Goal: Information Seeking & Learning: Learn about a topic

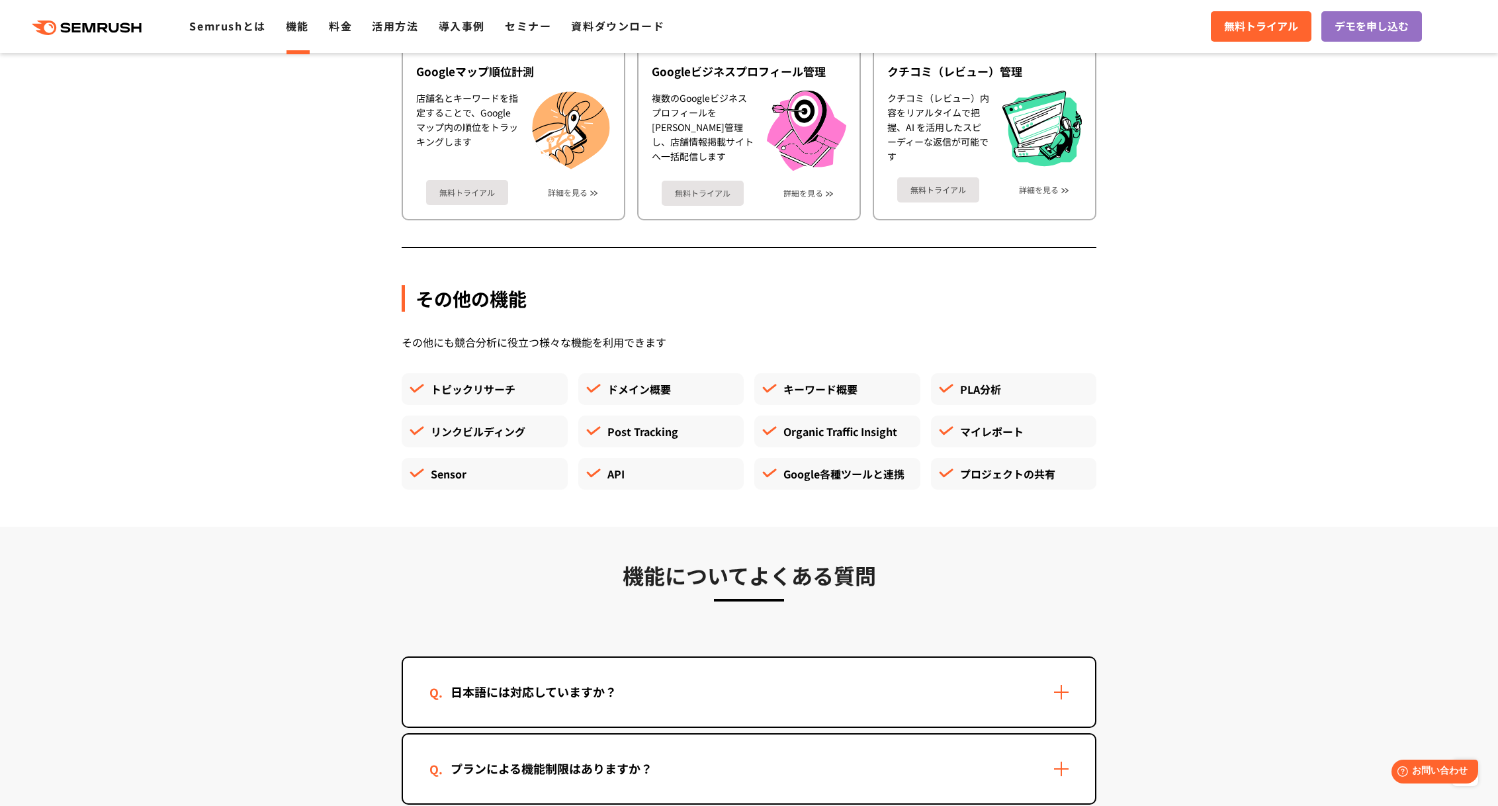
scroll to position [3816, 0]
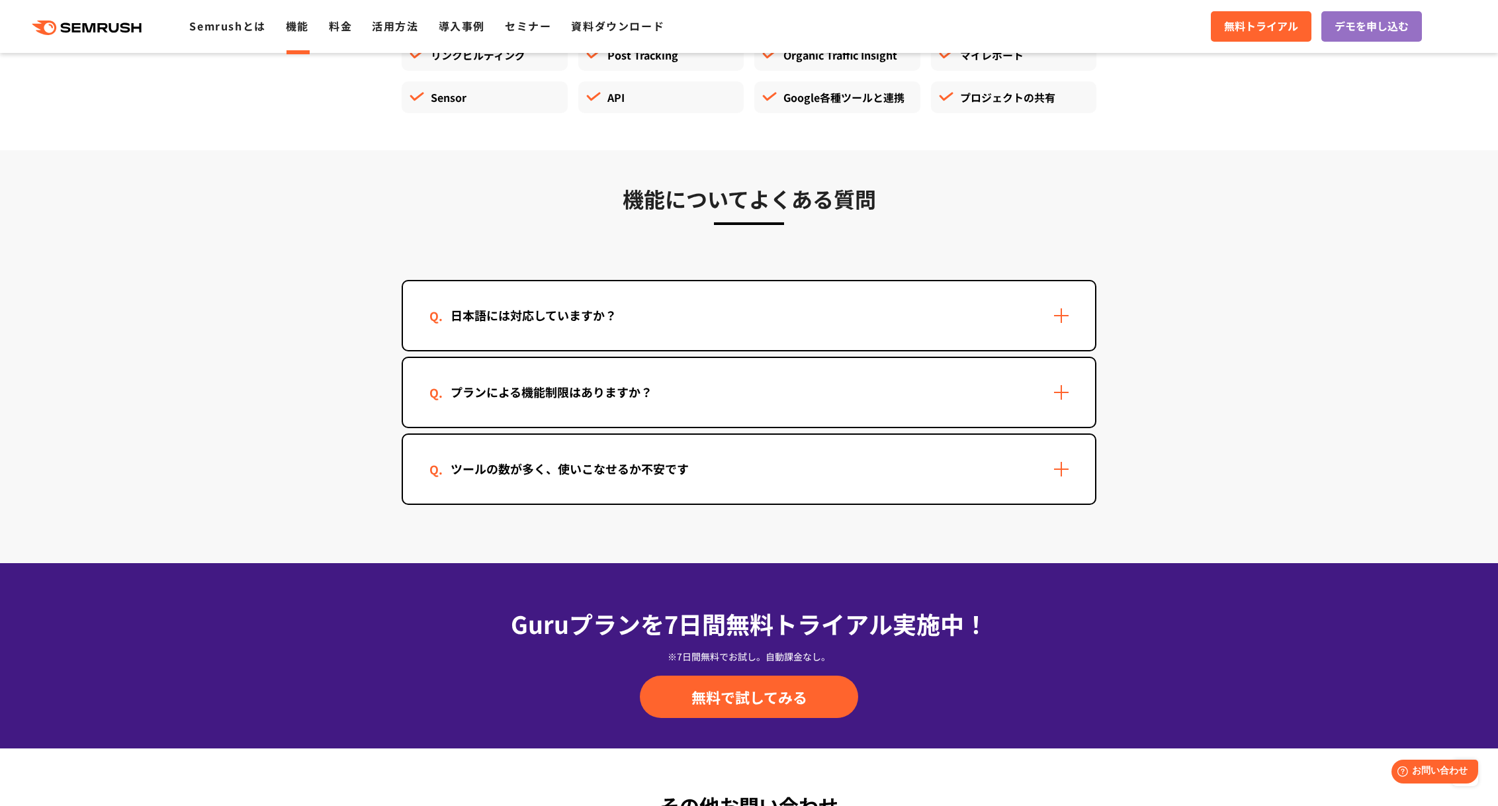
click at [1030, 400] on div "プランによる機能制限はありますか？" at bounding box center [749, 392] width 692 height 69
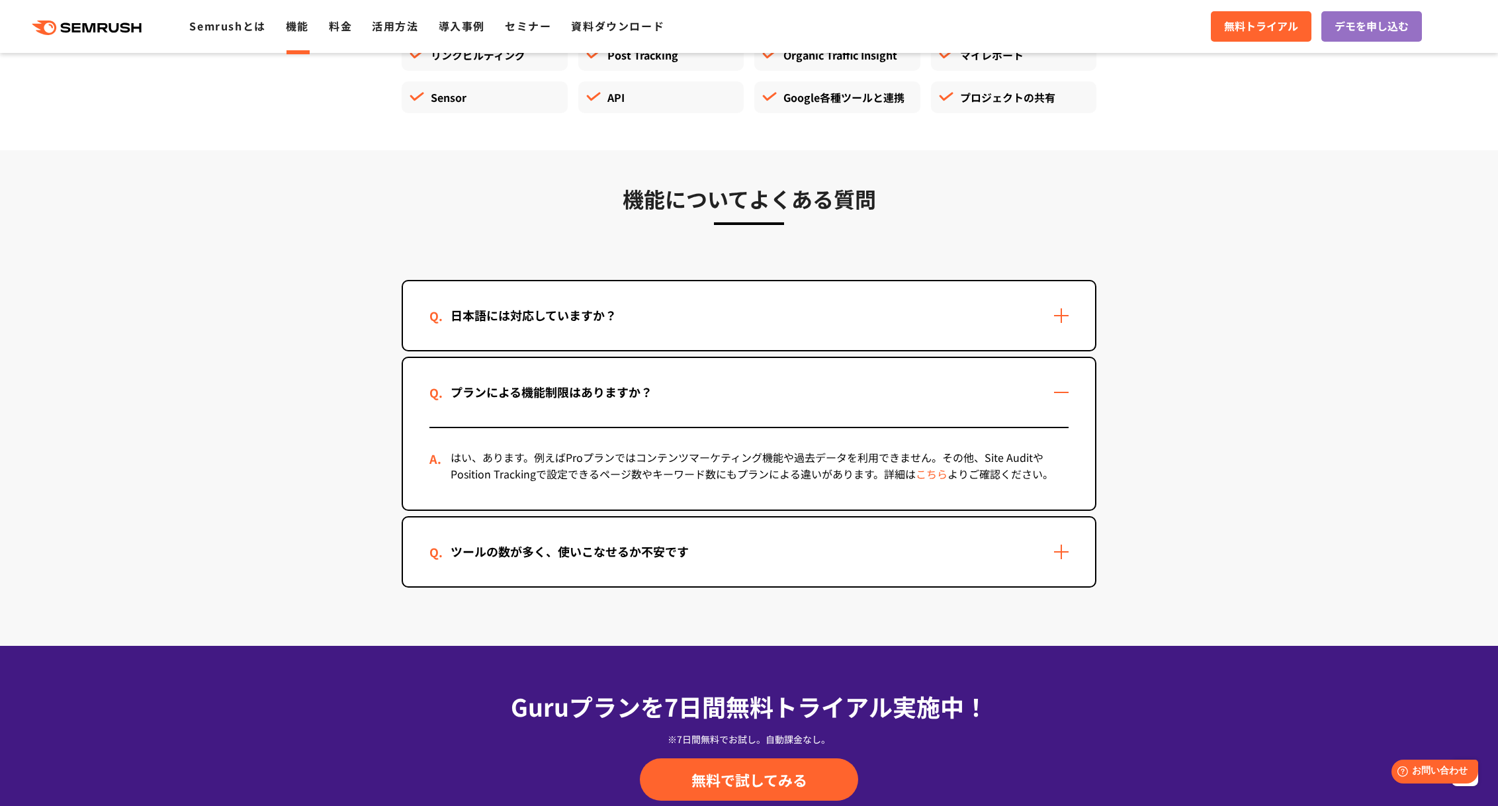
click at [1030, 400] on div "プランによる機能制限はありますか？" at bounding box center [749, 392] width 692 height 69
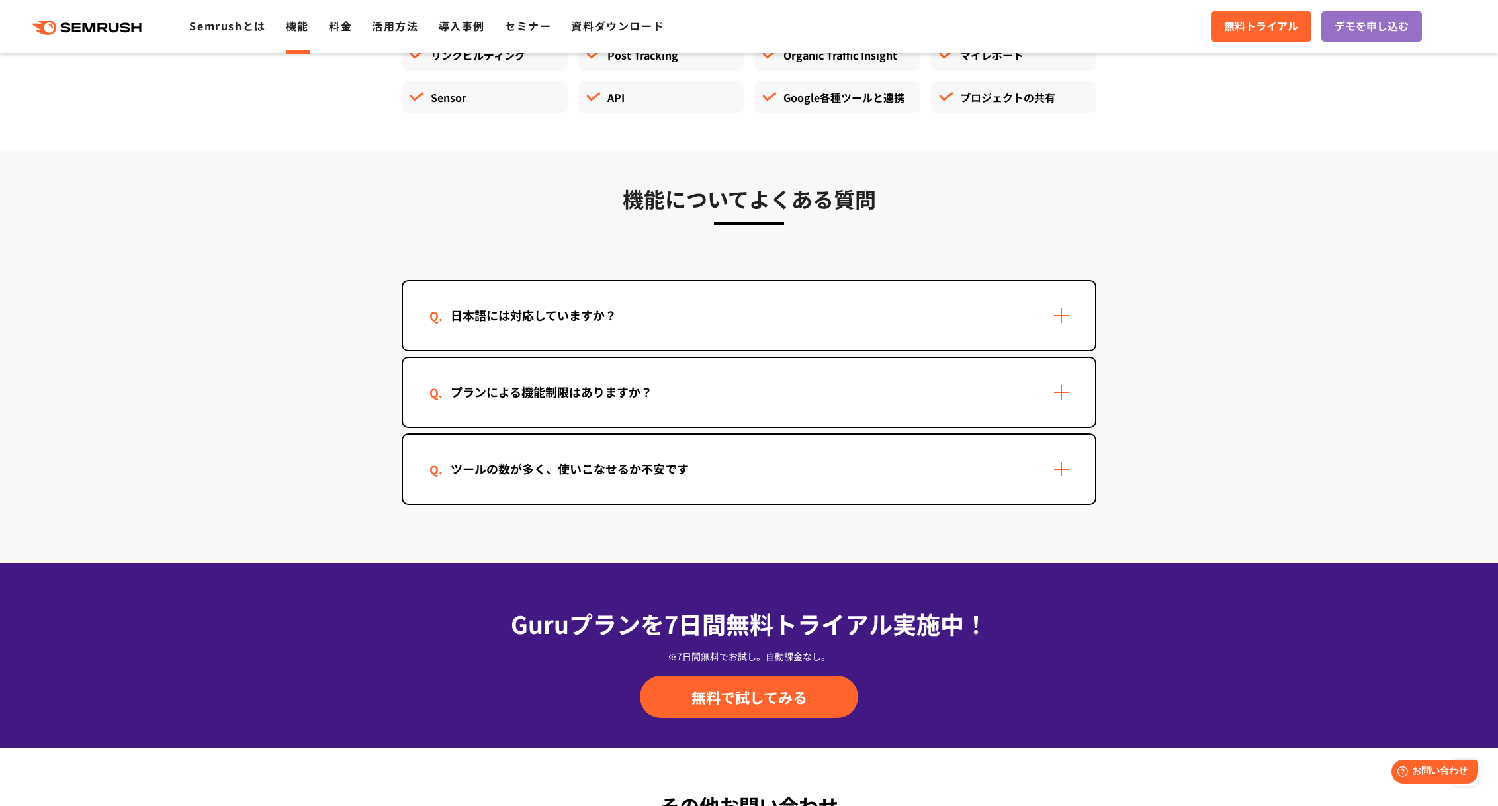
click at [1030, 400] on div "プランによる機能制限はありますか？" at bounding box center [749, 392] width 692 height 69
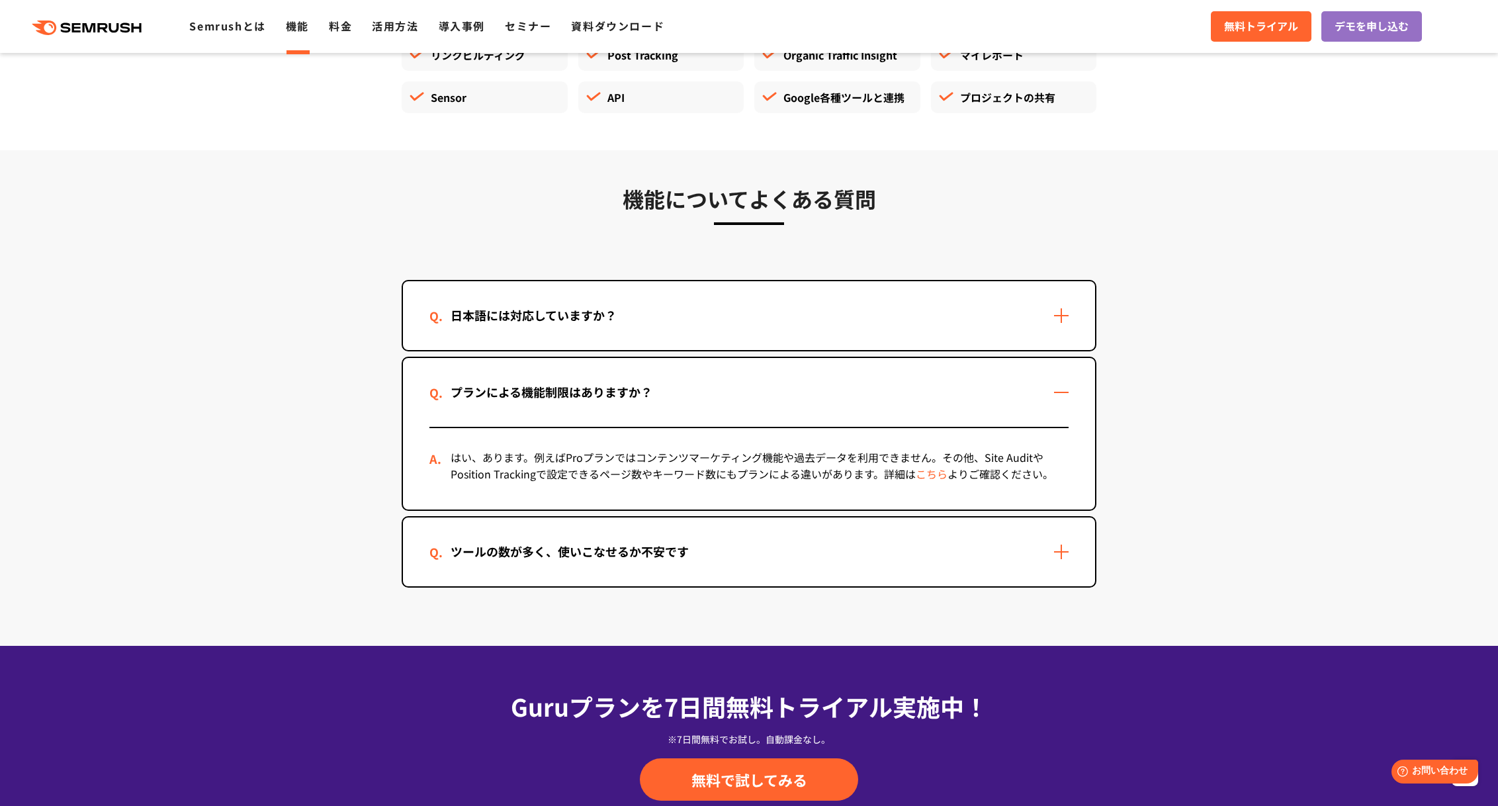
click at [1031, 398] on div "プランによる機能制限はありますか？" at bounding box center [749, 392] width 692 height 69
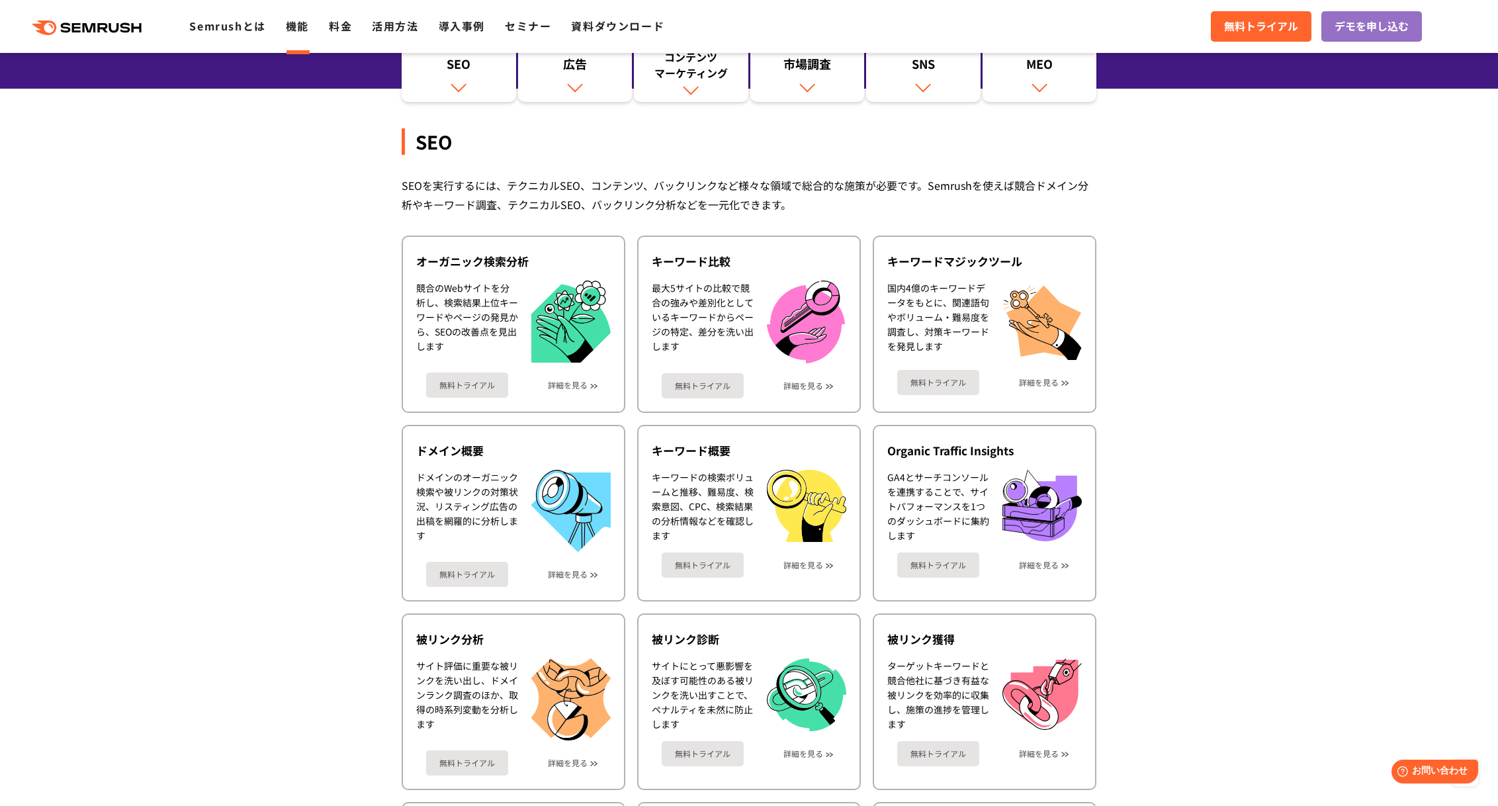
scroll to position [0, 0]
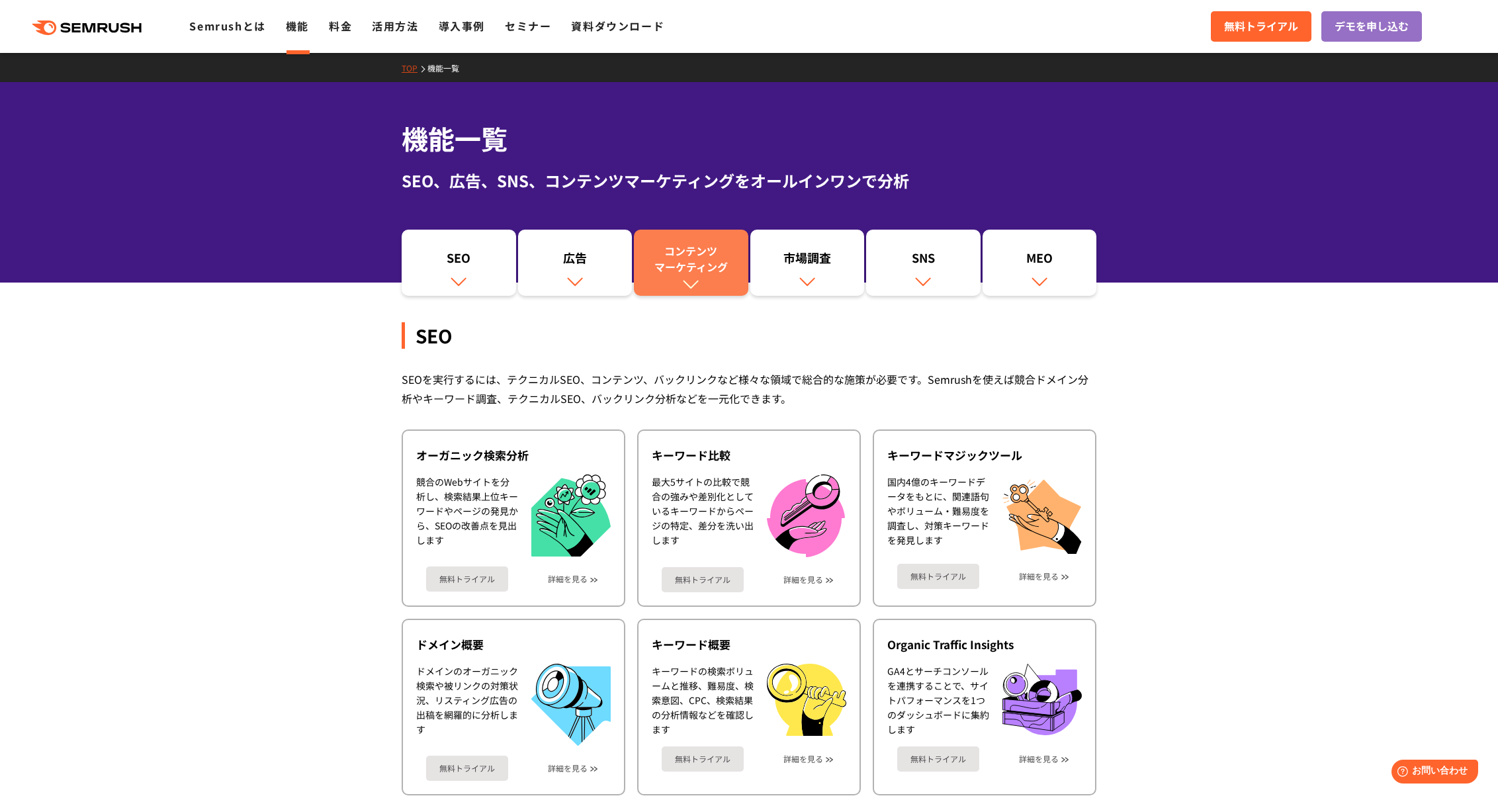
click at [729, 271] on div "コンテンツ マーケティング" at bounding box center [690, 259] width 101 height 32
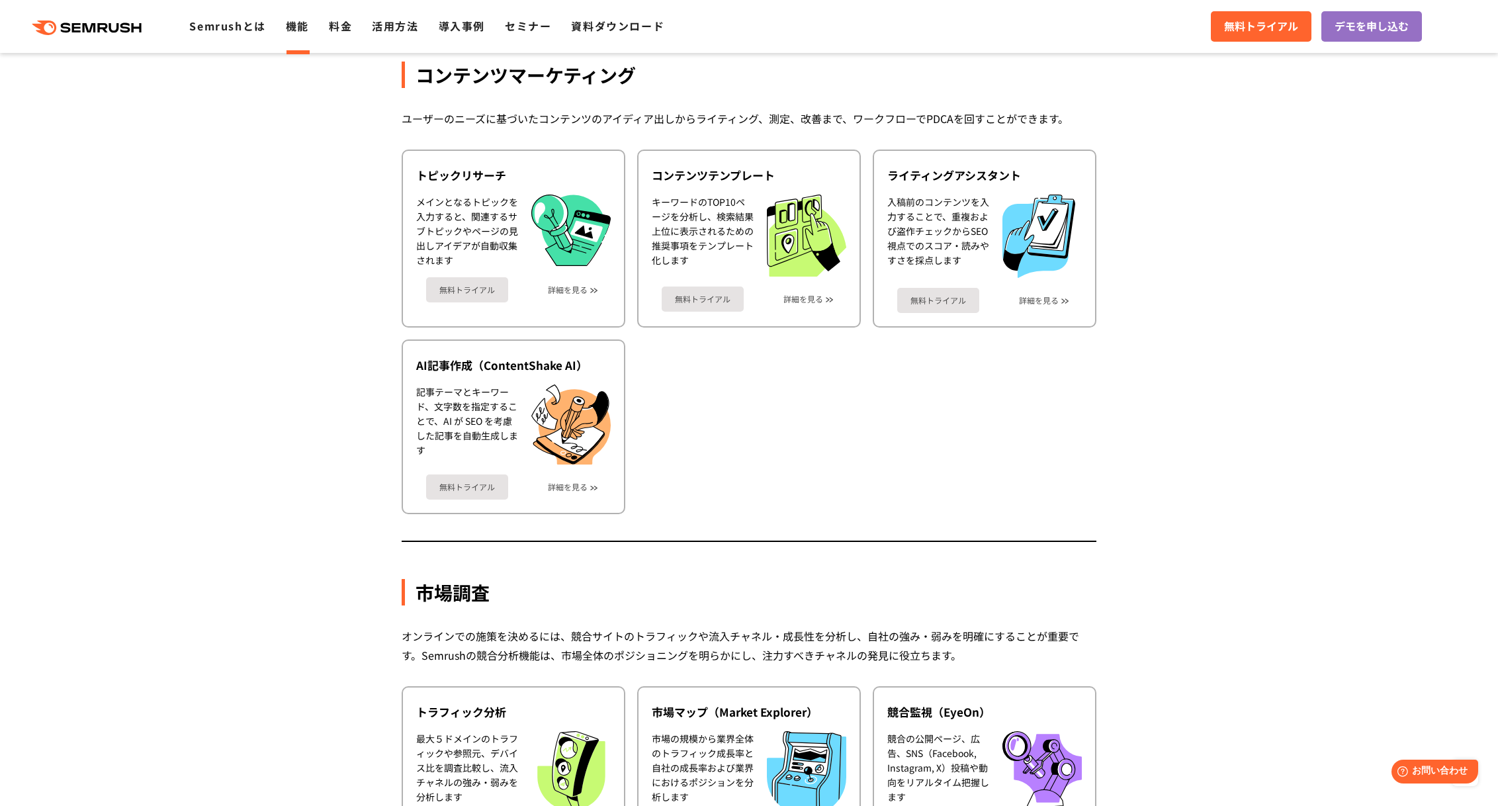
scroll to position [1717, 0]
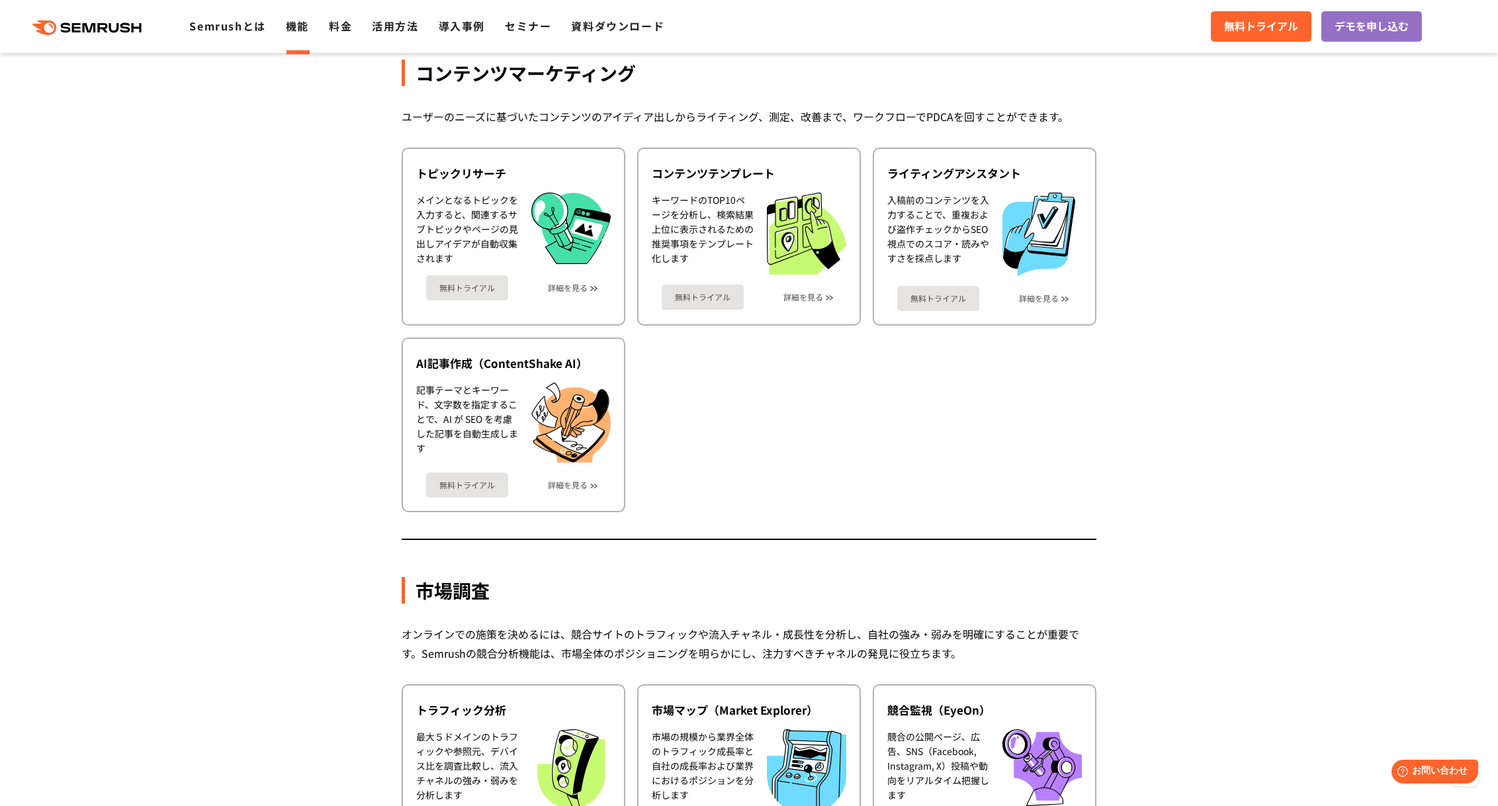
click at [990, 444] on ul "トピックリサーチ メインとなるトピックを入力すると、関連するサブトピックやページの見出しアイデアが自動収集されます 無料トライアル 詳細を見る コンテンツテン…" at bounding box center [749, 330] width 695 height 365
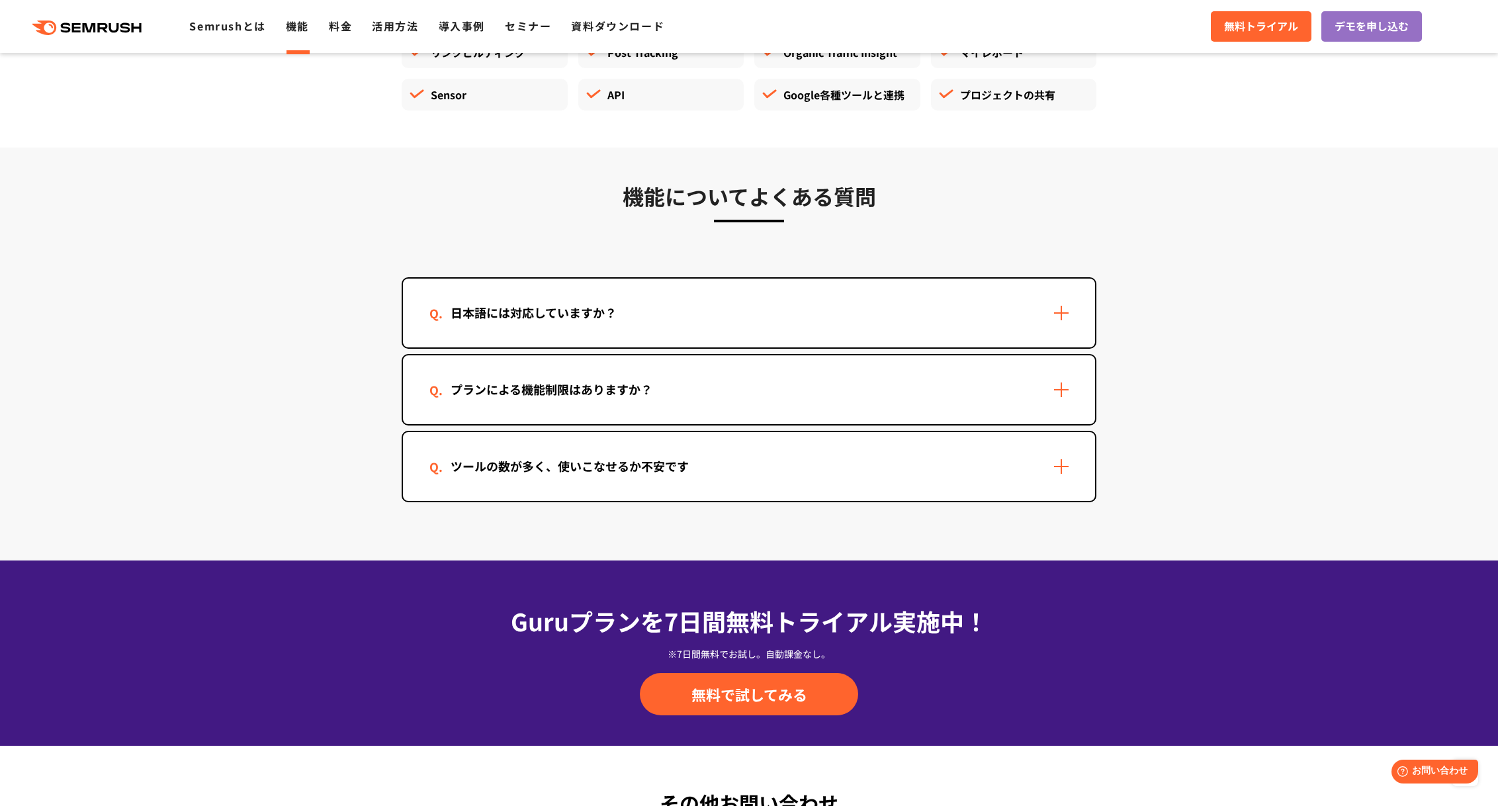
scroll to position [3769, 0]
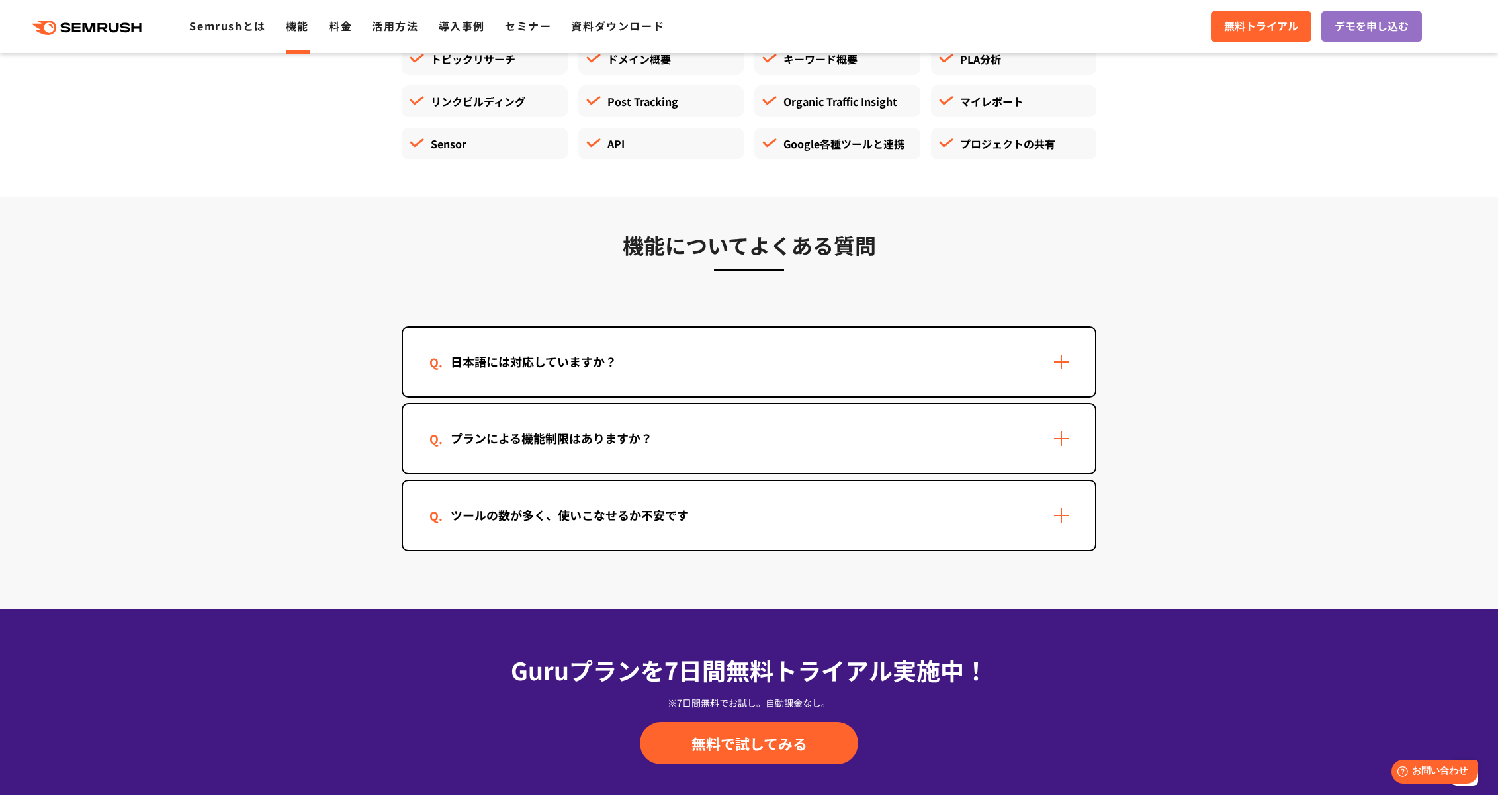
click at [873, 376] on div "日本語には対応していますか？" at bounding box center [749, 361] width 692 height 69
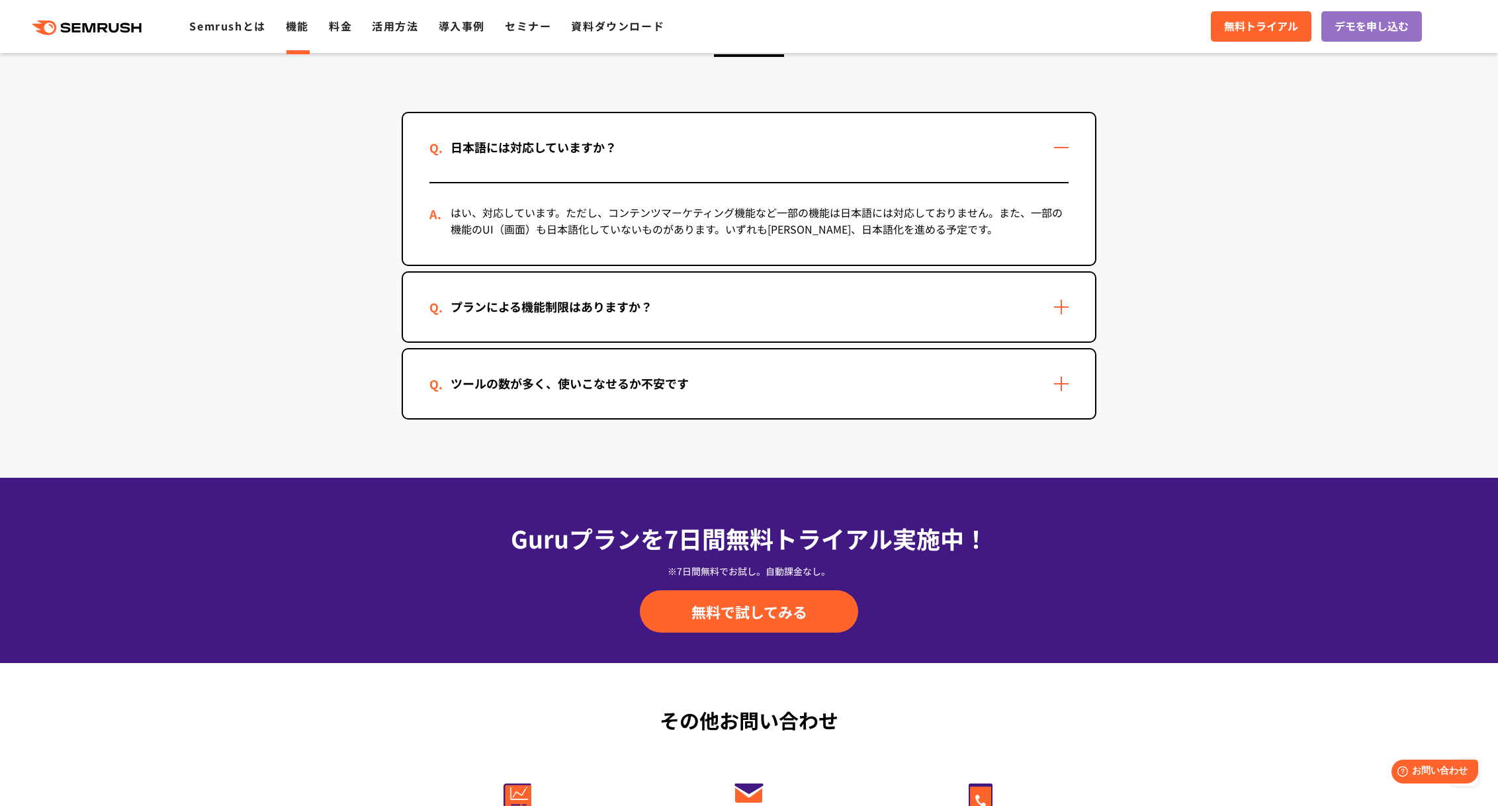
scroll to position [4060, 0]
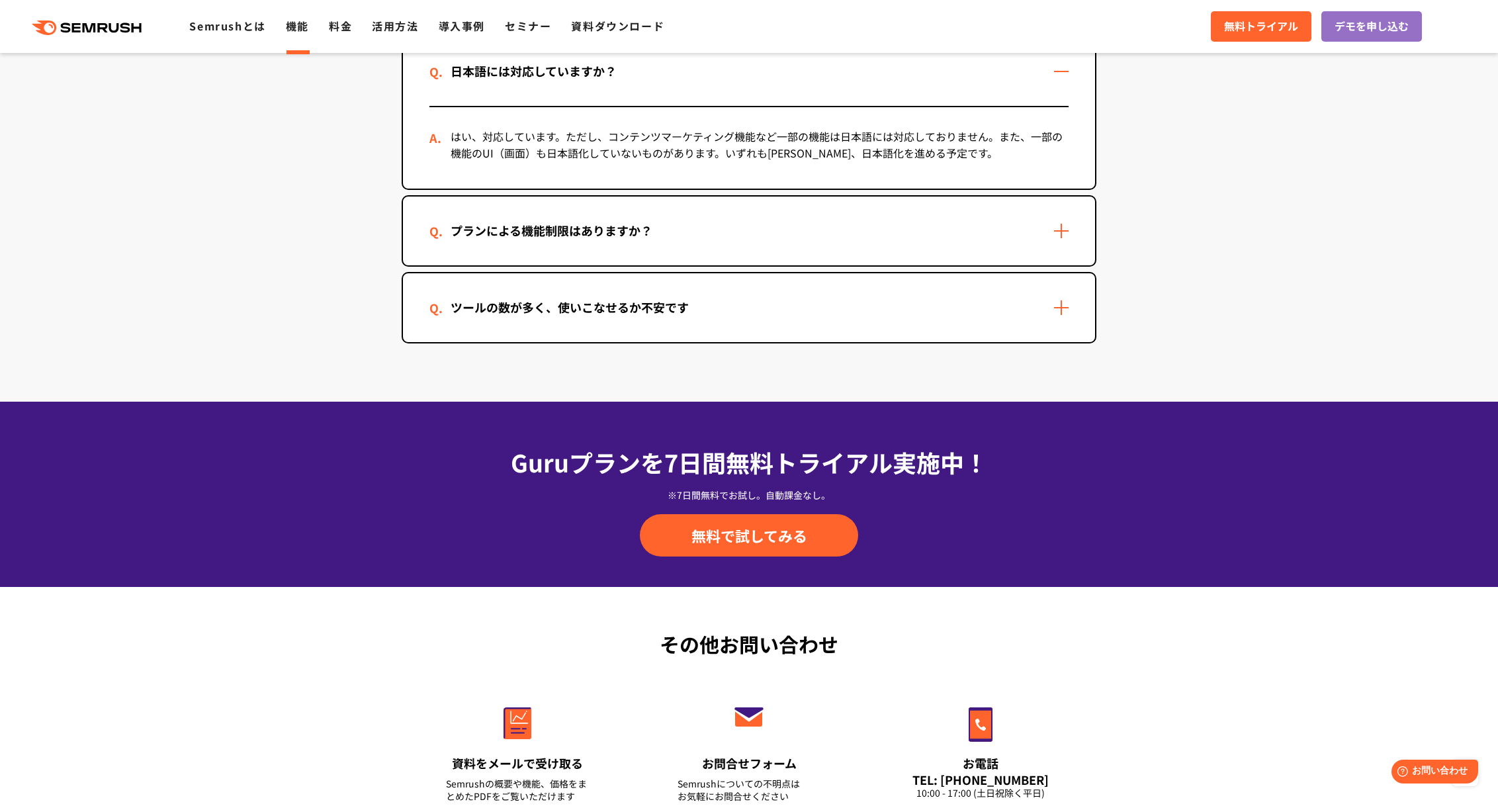
click at [905, 223] on div "プランによる機能制限はありますか？" at bounding box center [749, 230] width 692 height 69
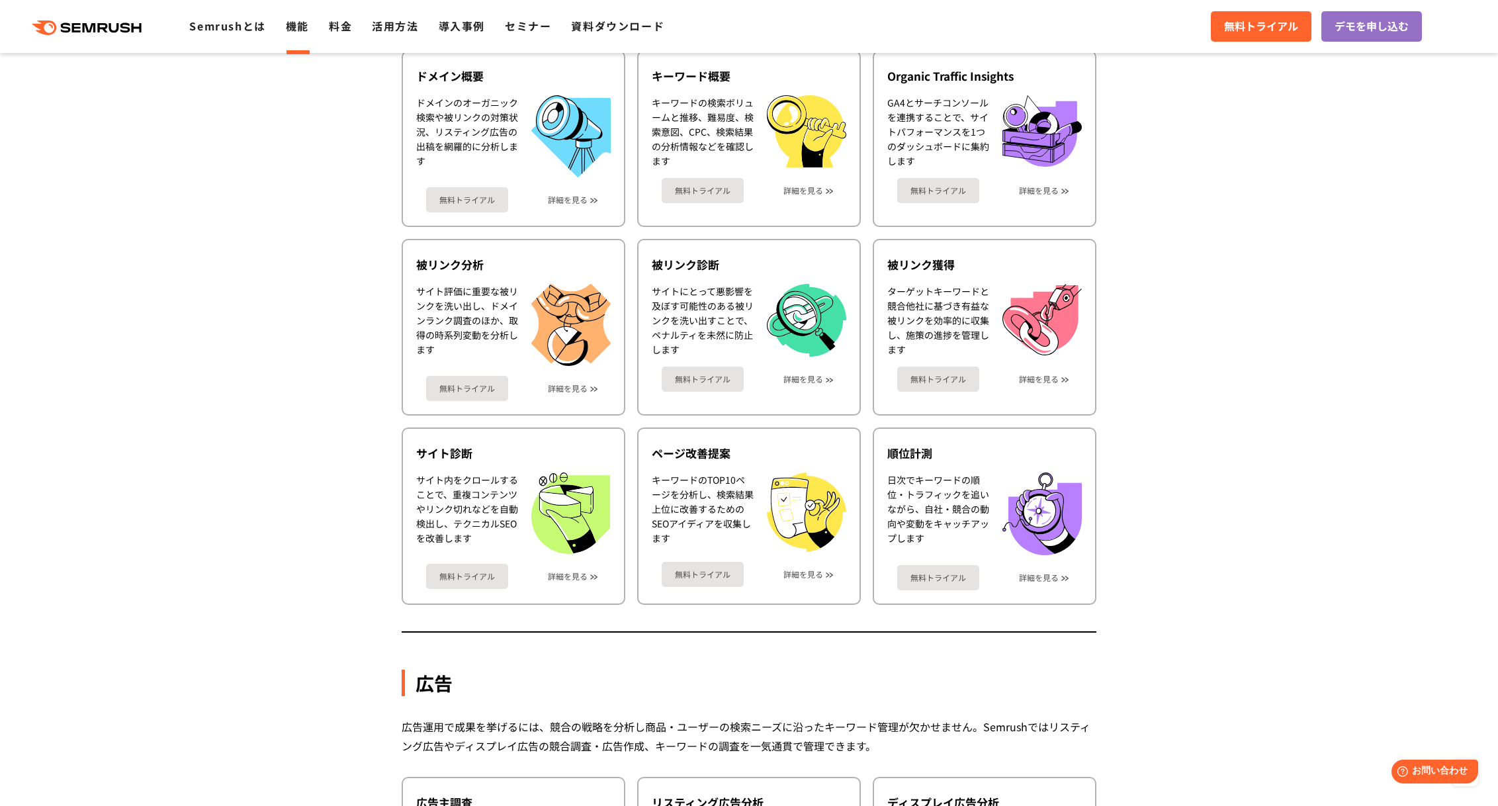
scroll to position [0, 0]
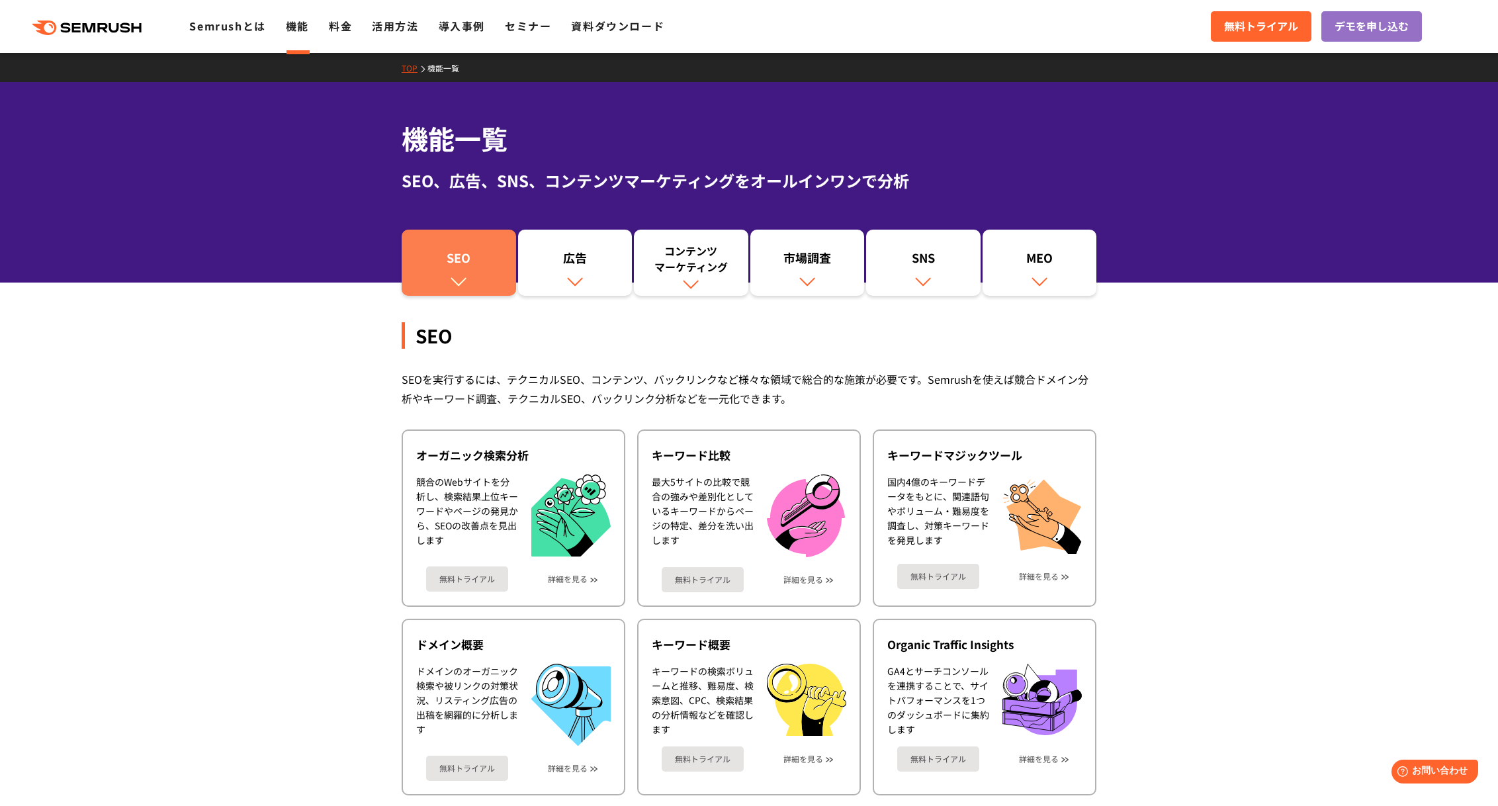
click at [432, 257] on div "SEO" at bounding box center [458, 260] width 101 height 22
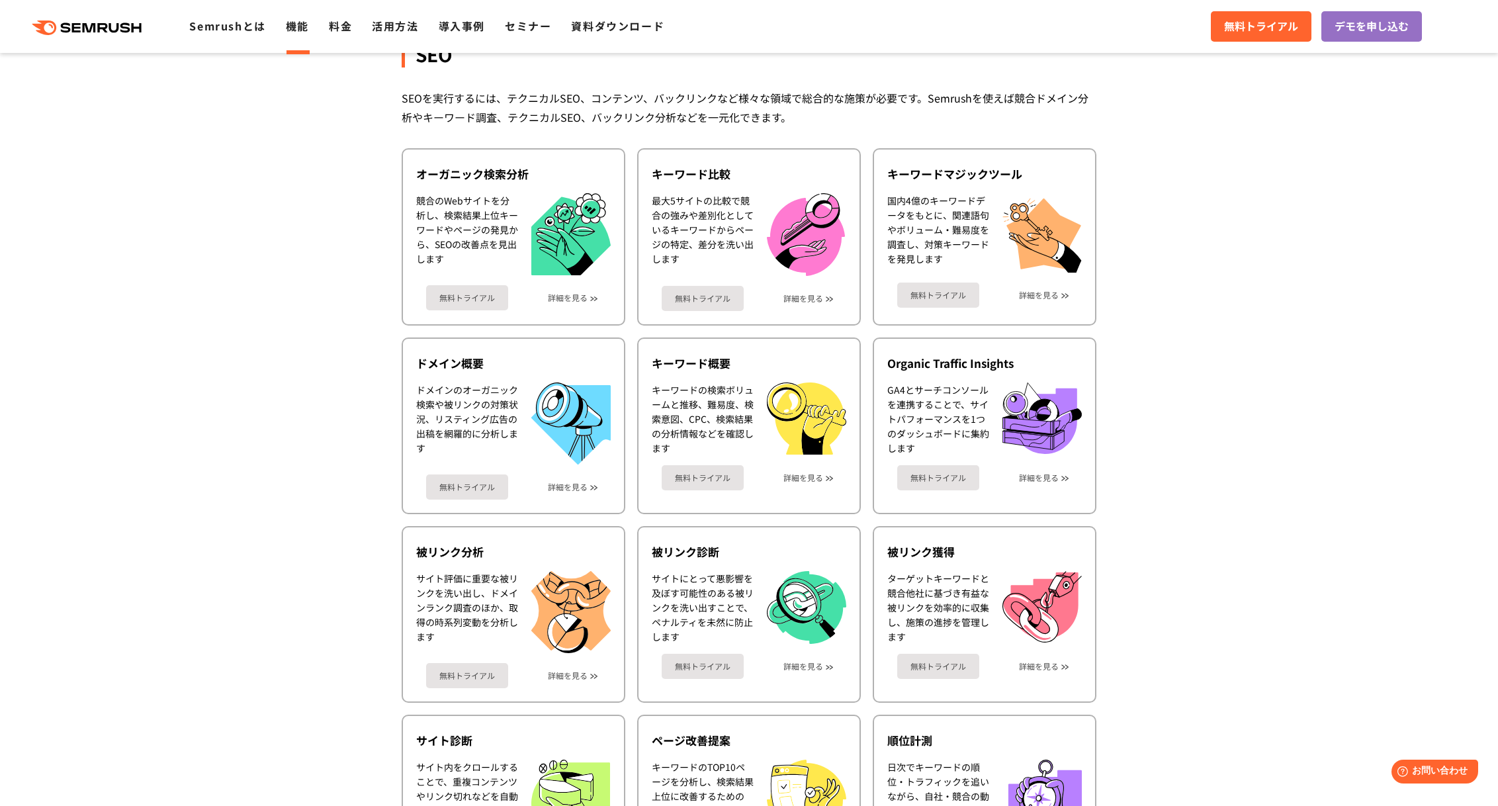
scroll to position [295, 0]
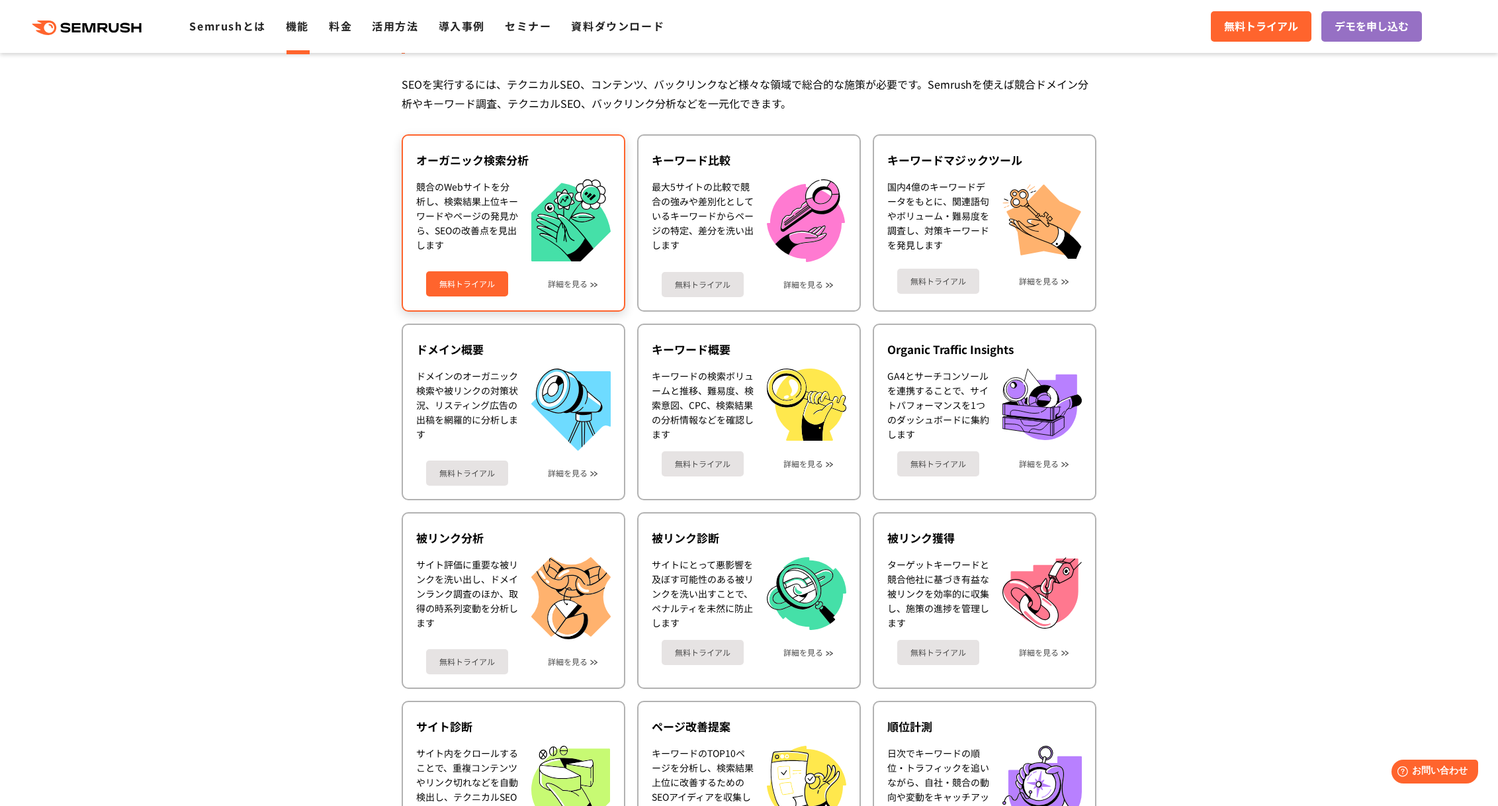
click at [560, 277] on div "無料トライアル 詳細を見る" at bounding box center [513, 278] width 194 height 35
click at [562, 283] on link "詳細を見る" at bounding box center [568, 283] width 40 height 9
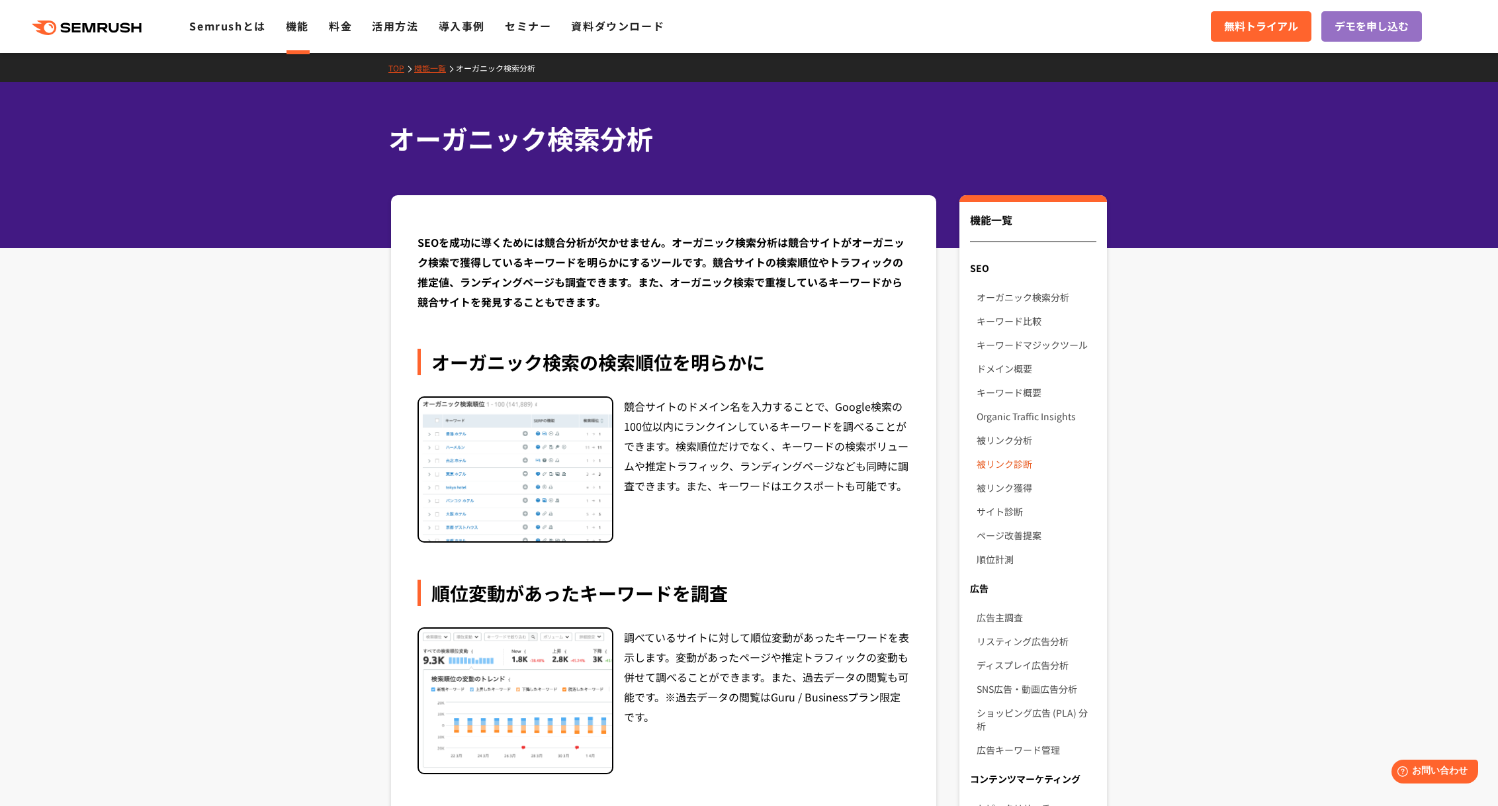
click at [1010, 463] on link "被リンク診断" at bounding box center [1036, 464] width 120 height 24
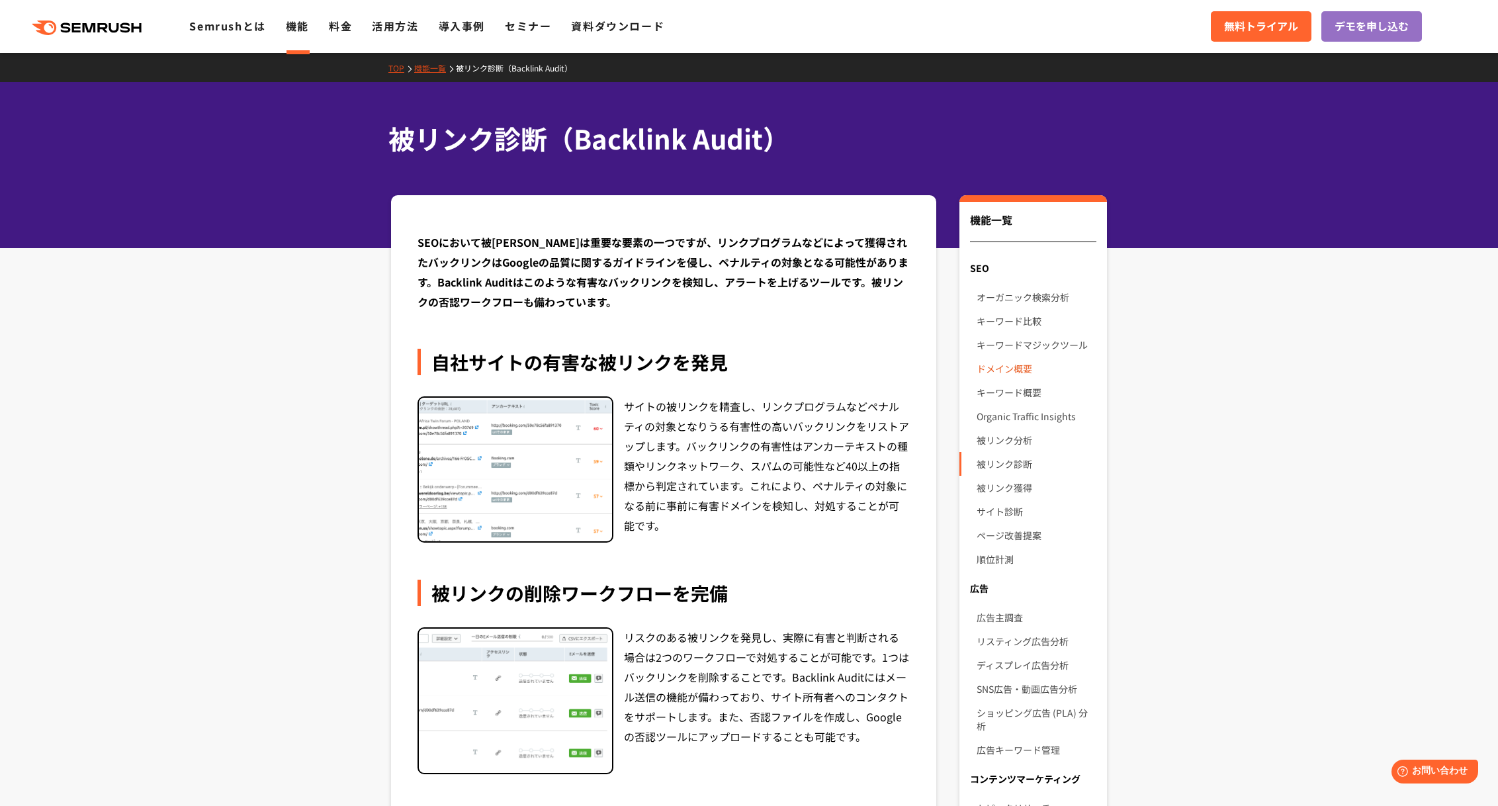
click at [1019, 361] on link "ドメイン概要" at bounding box center [1036, 369] width 120 height 24
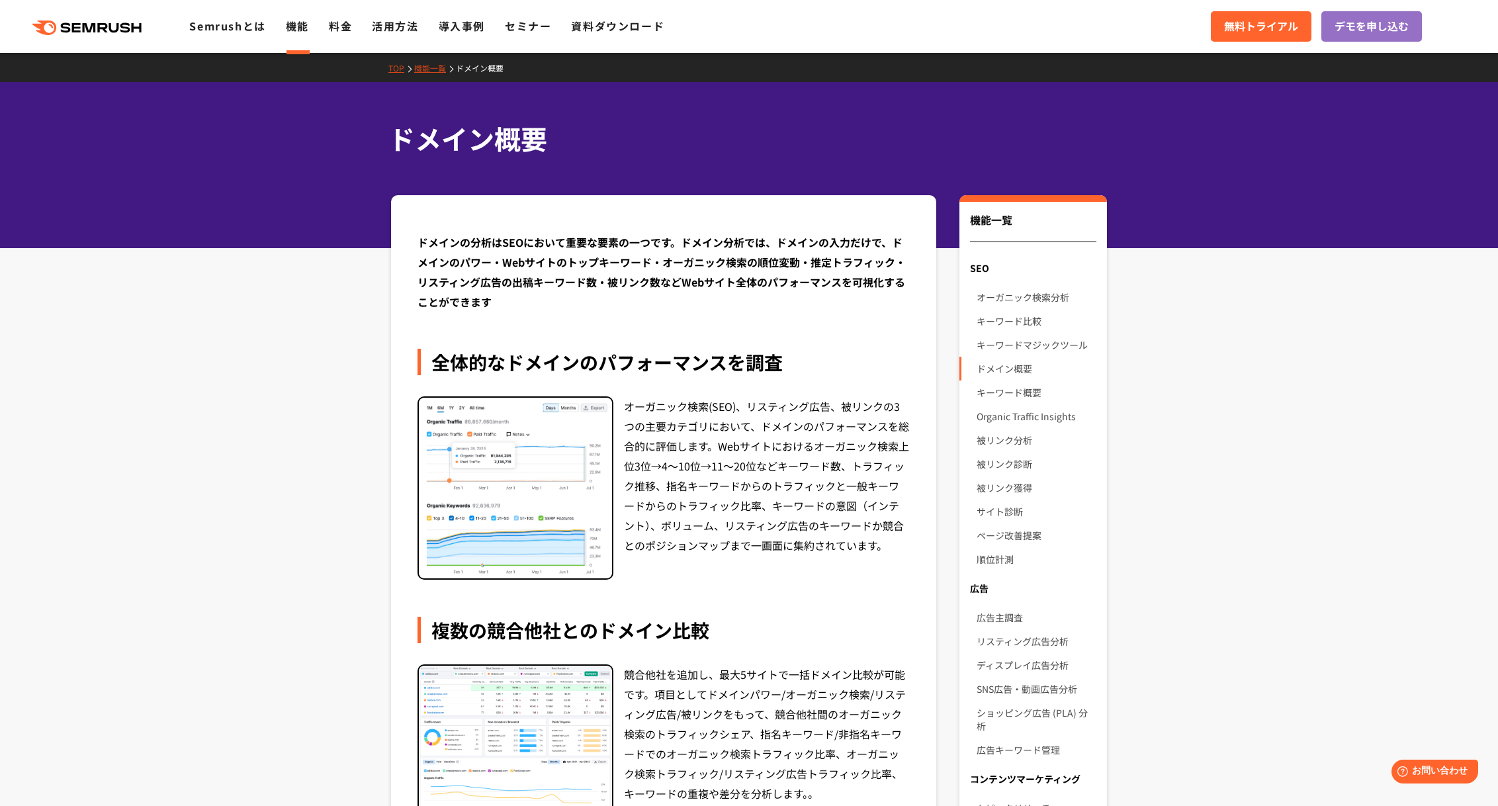
click at [298, 25] on link "機能" at bounding box center [297, 26] width 23 height 16
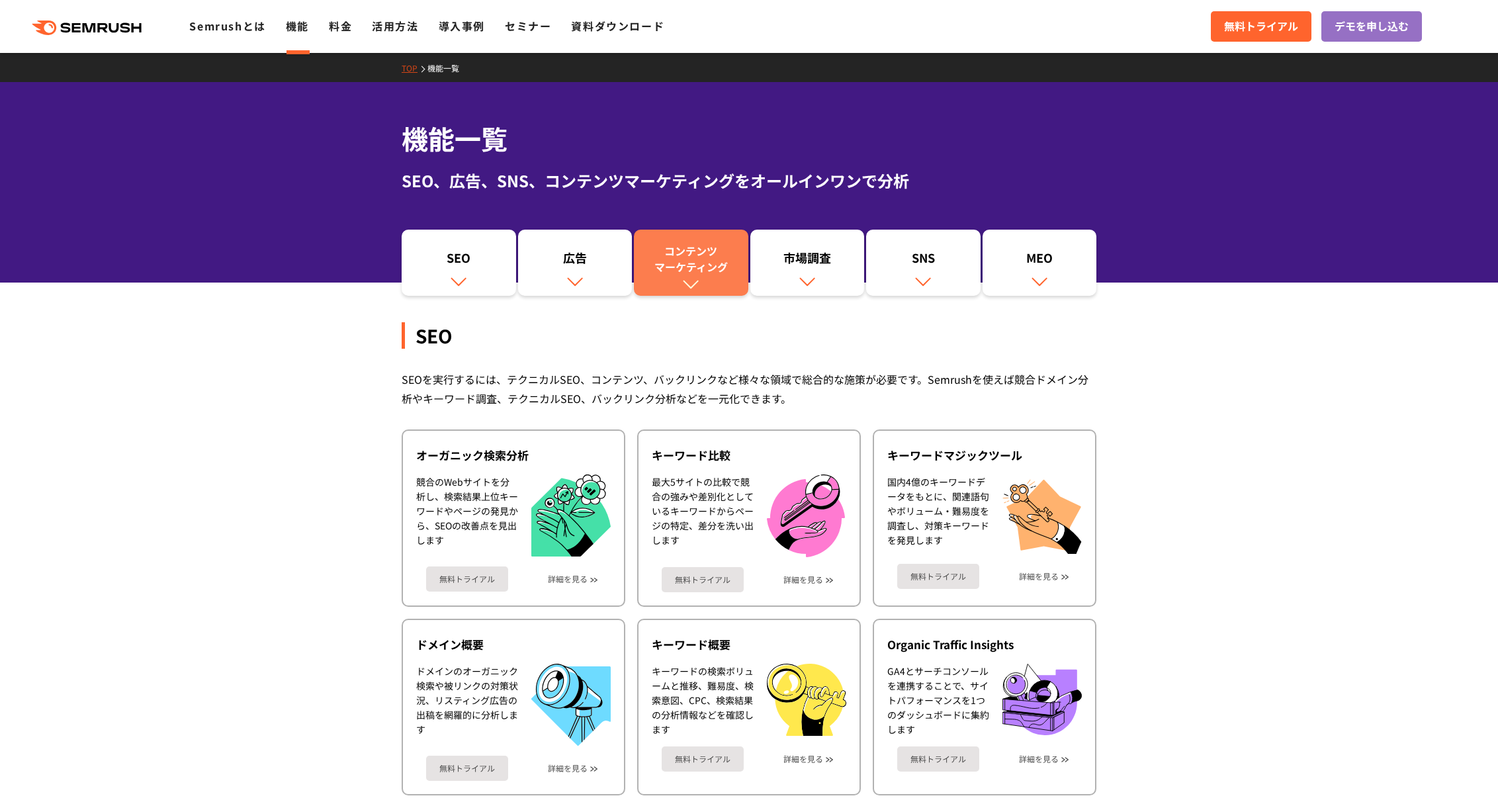
click at [713, 265] on div "コンテンツ マーケティング" at bounding box center [690, 259] width 101 height 32
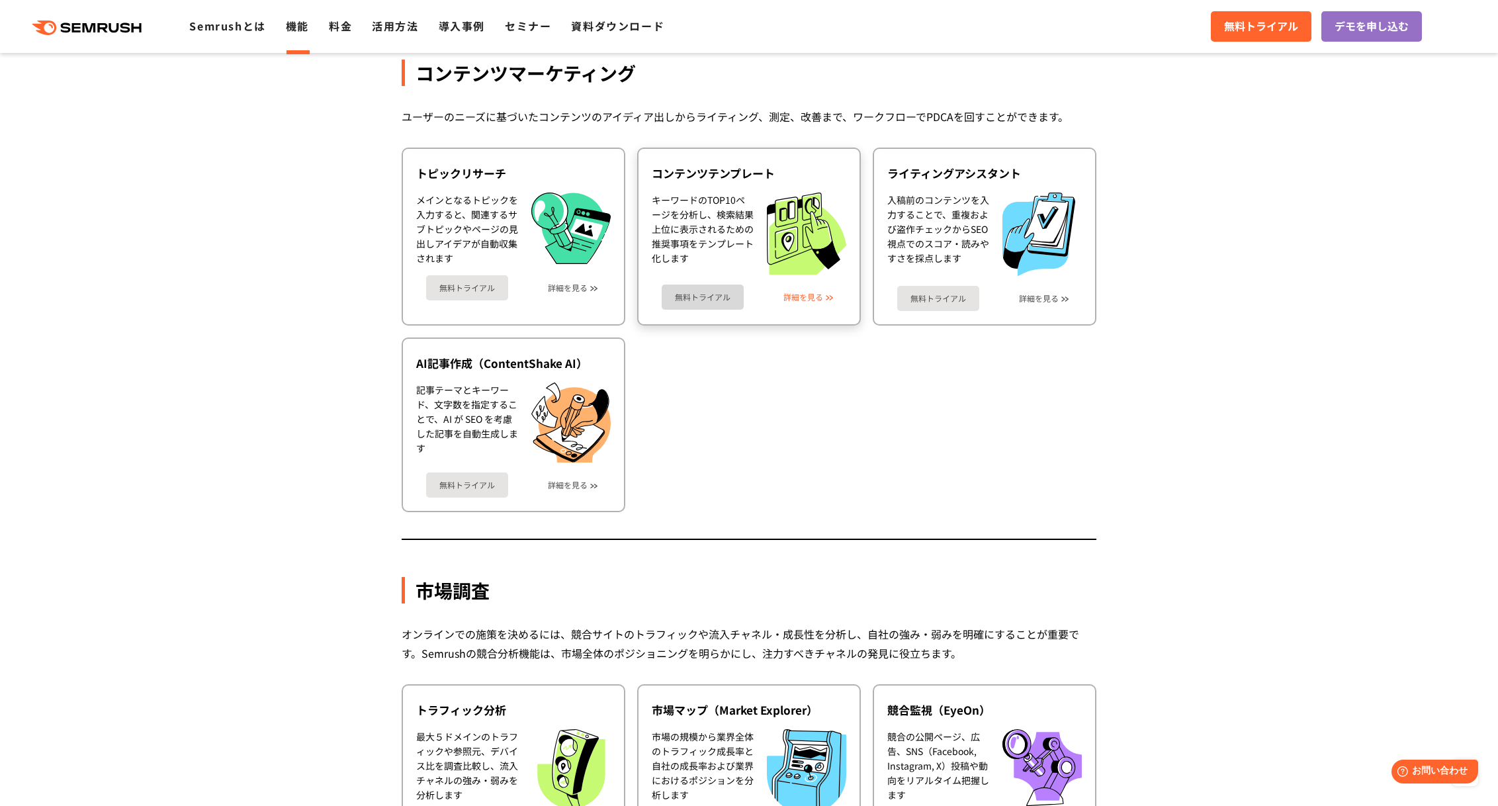
click at [801, 298] on link "詳細を見る" at bounding box center [803, 296] width 40 height 9
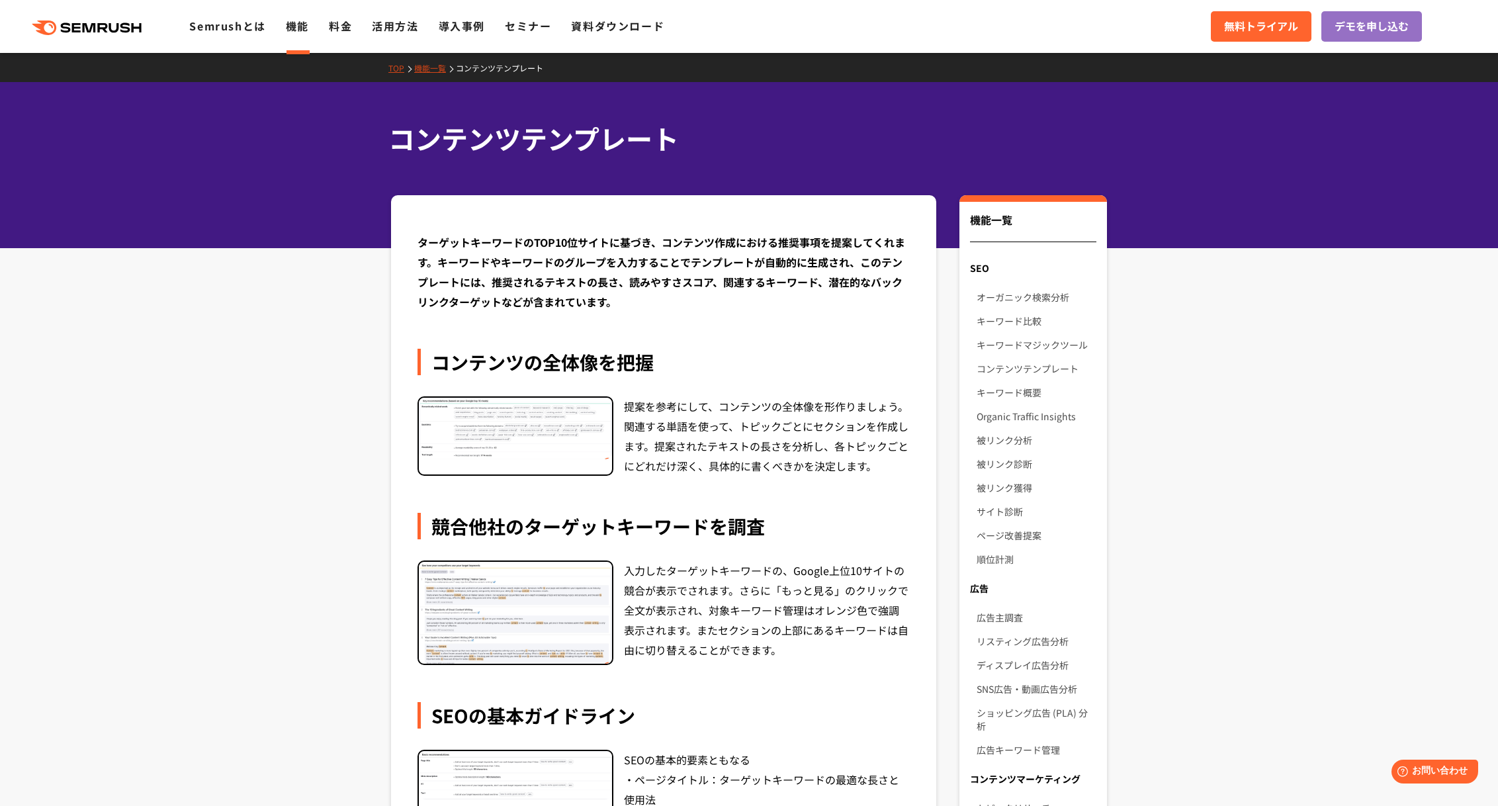
click at [488, 428] on img at bounding box center [515, 429] width 193 height 62
click at [654, 424] on div "提案を参考にして、コンテンツの全体像を形作りましょう。関連する単語を使って、トピックごとにセクションを作成します。提案されたテキストの長さを分析し、各トピック…" at bounding box center [767, 435] width 286 height 79
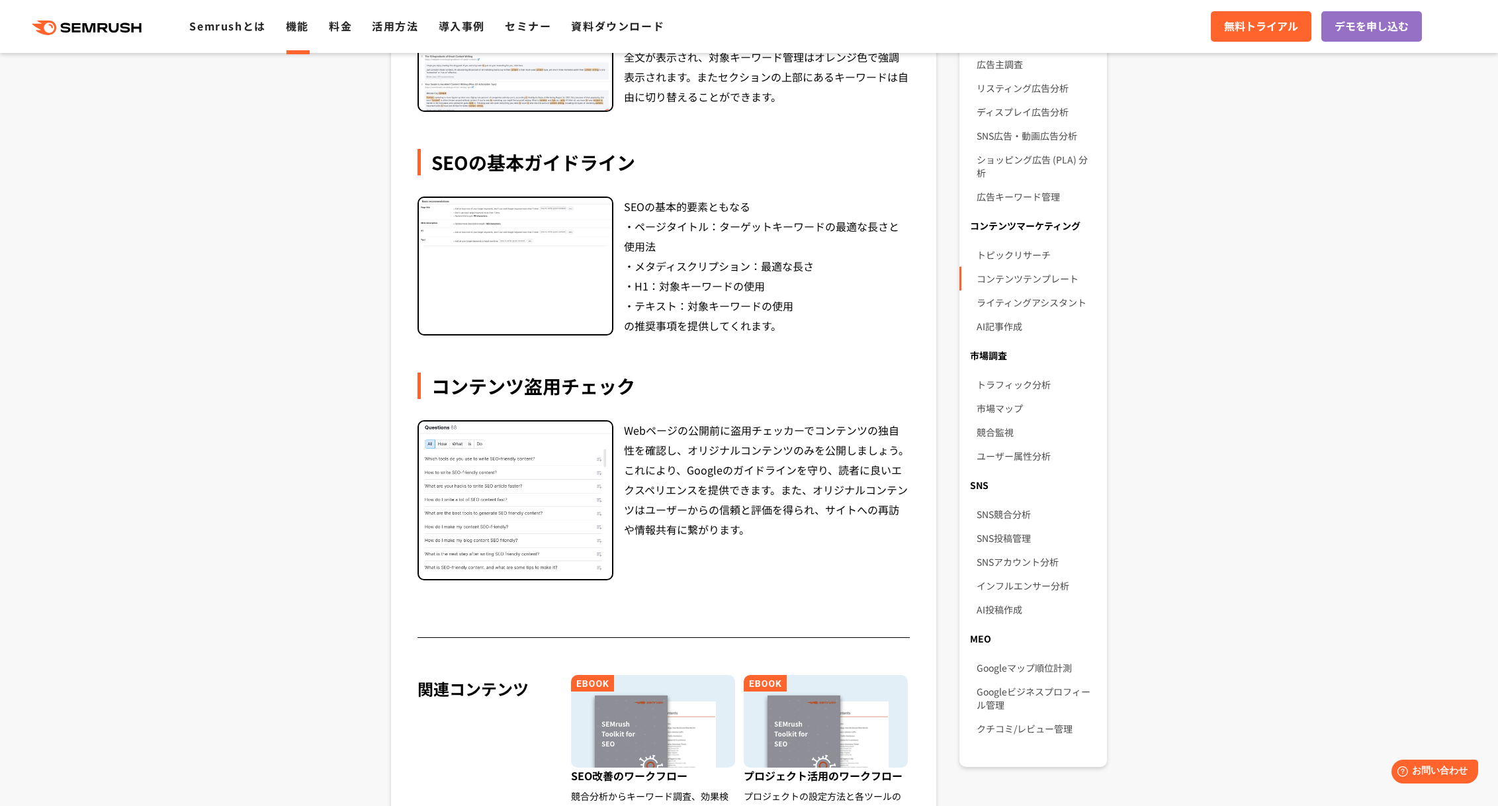
scroll to position [793, 0]
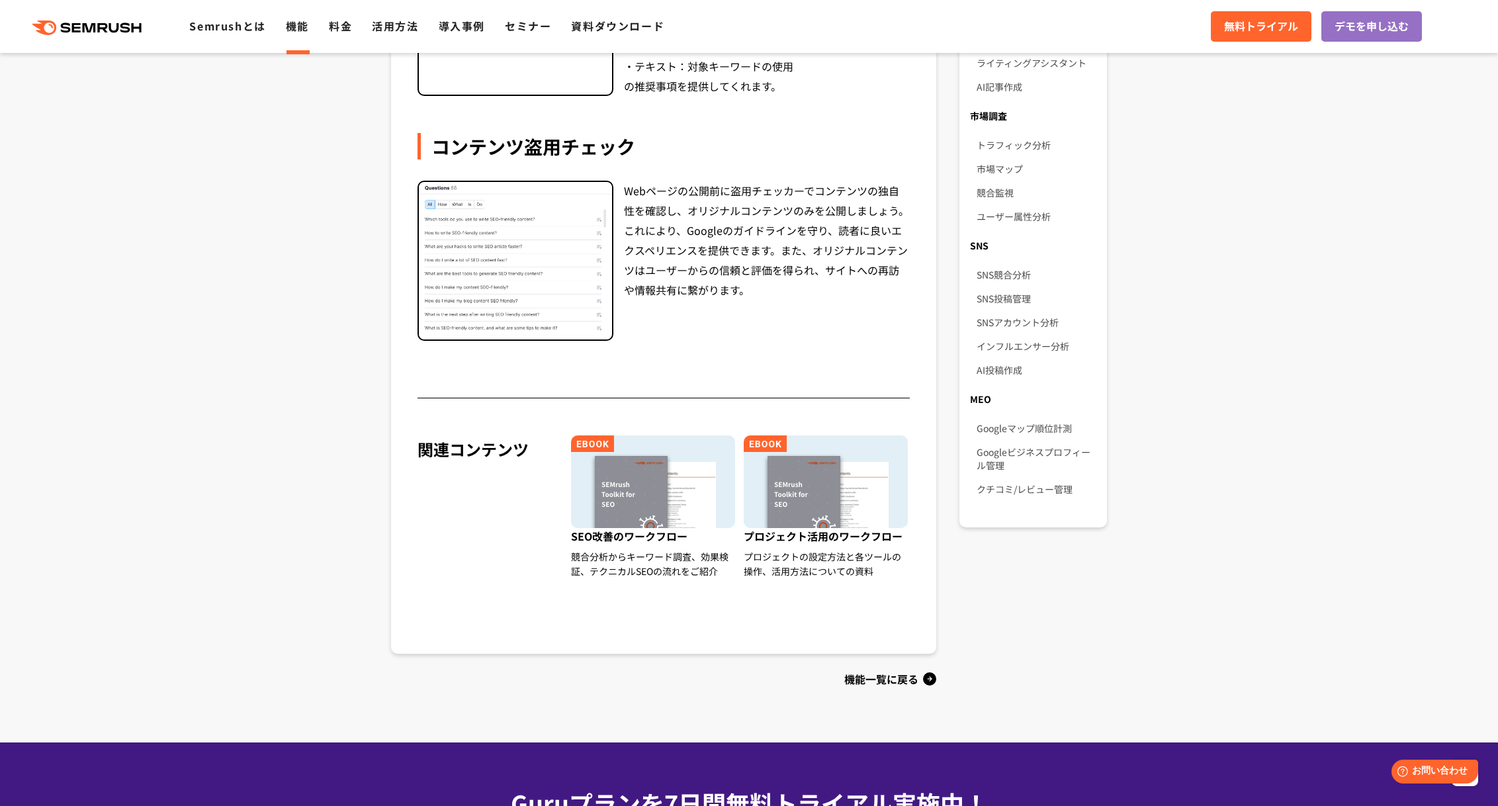
click at [908, 675] on div "機能一覧に戻る" at bounding box center [663, 678] width 545 height 21
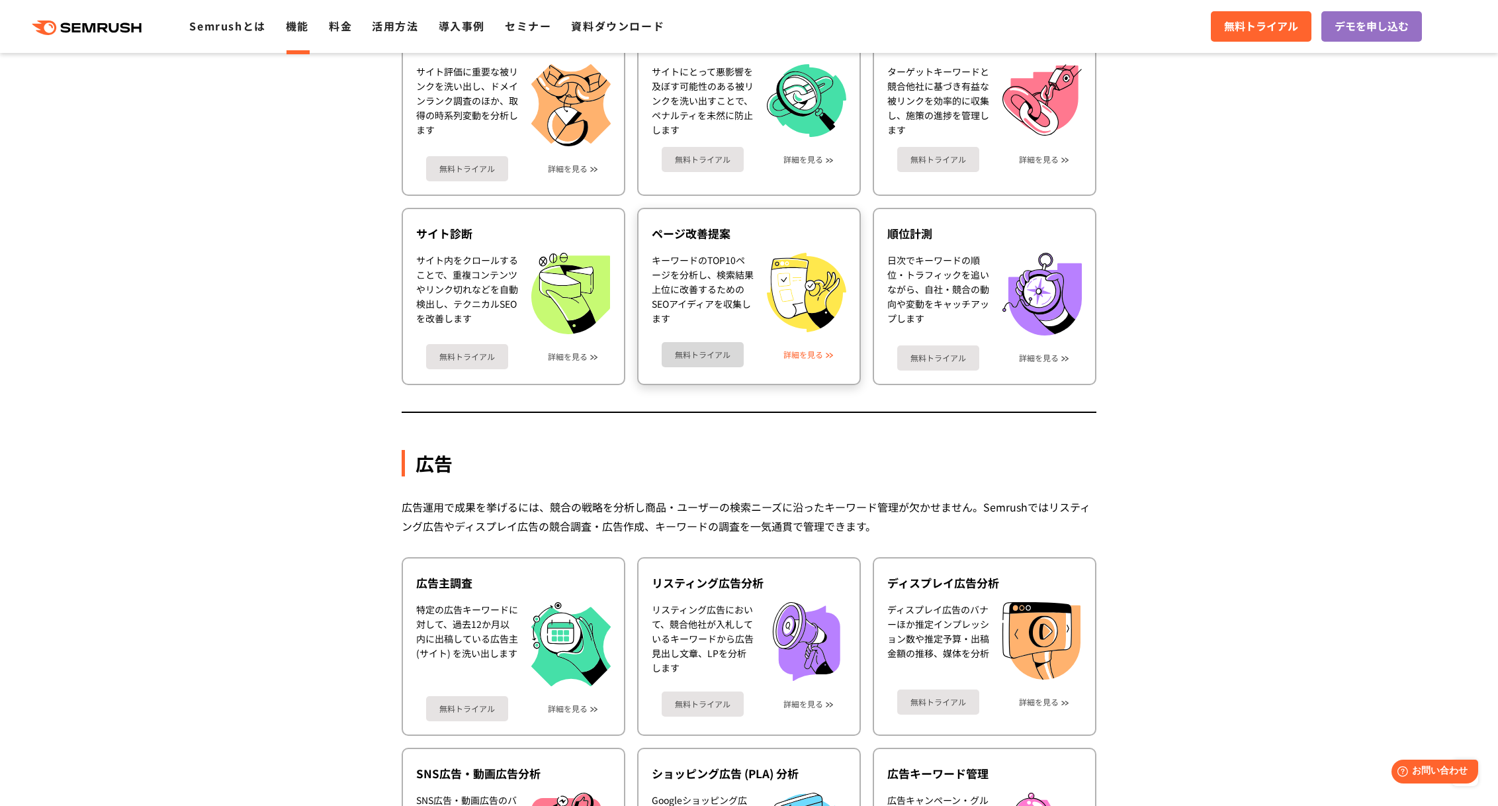
click at [817, 356] on link "詳細を見る" at bounding box center [803, 354] width 40 height 9
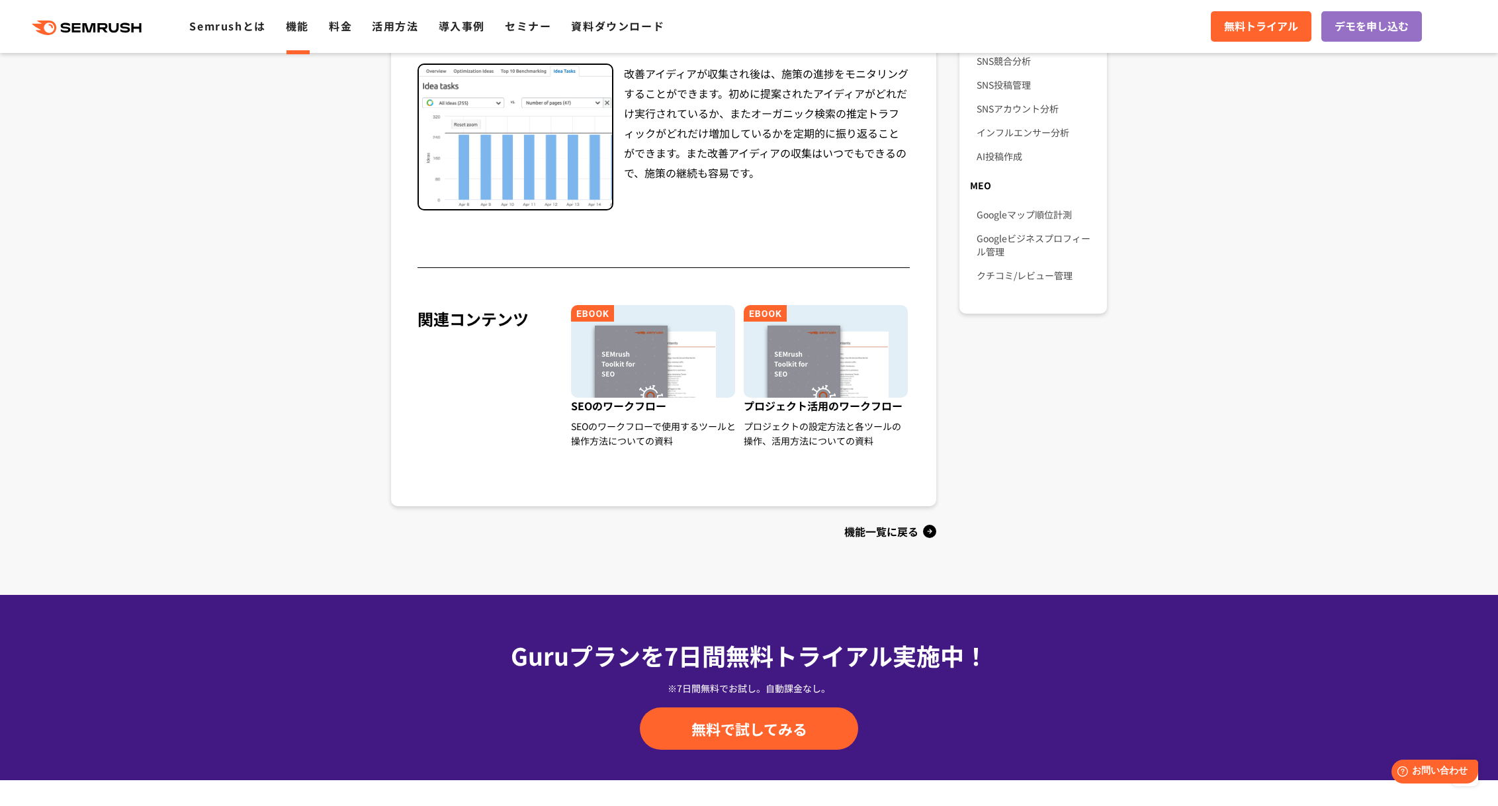
scroll to position [1332, 0]
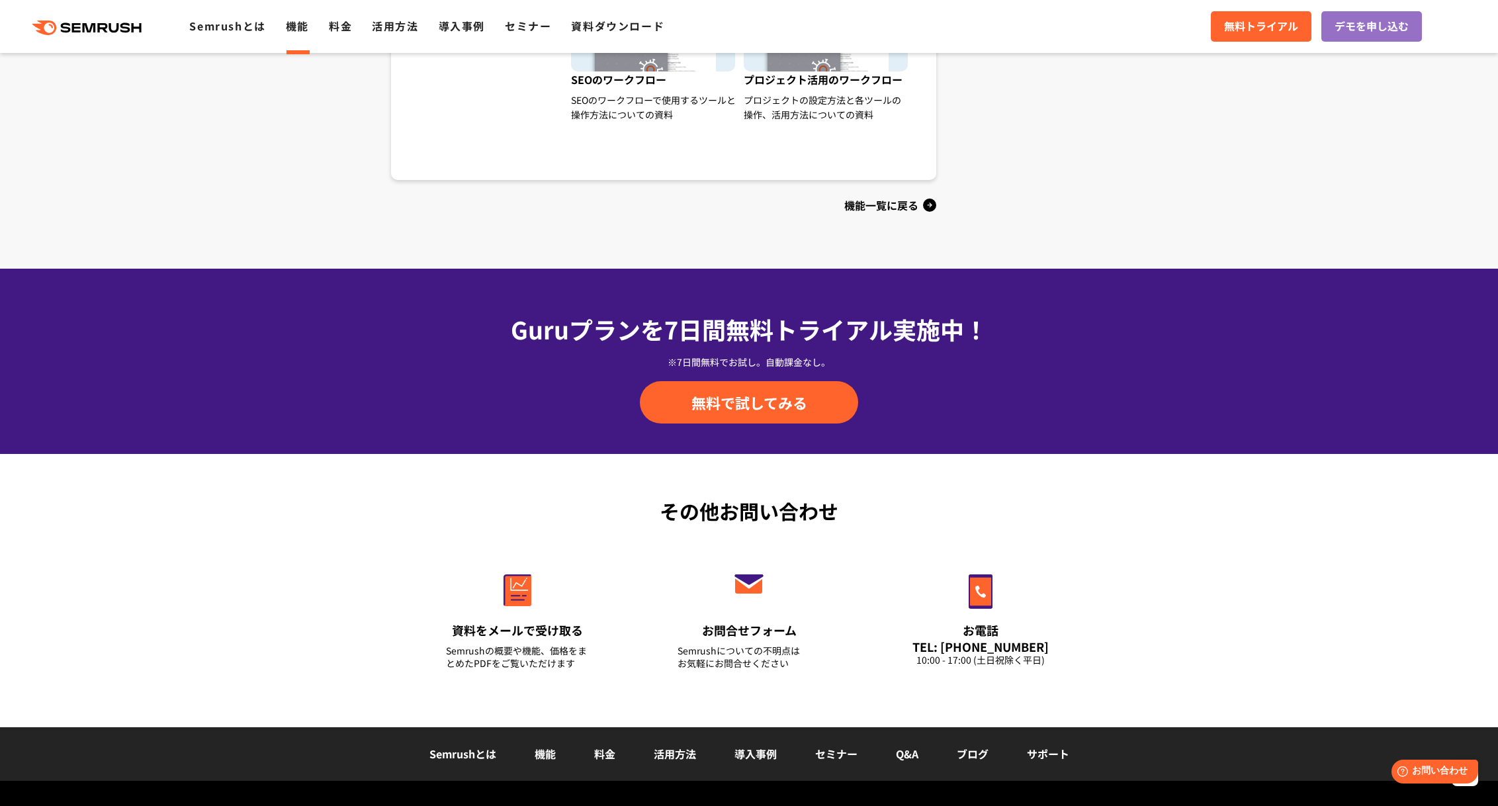
click at [871, 203] on div "機能一覧に戻る" at bounding box center [663, 204] width 545 height 21
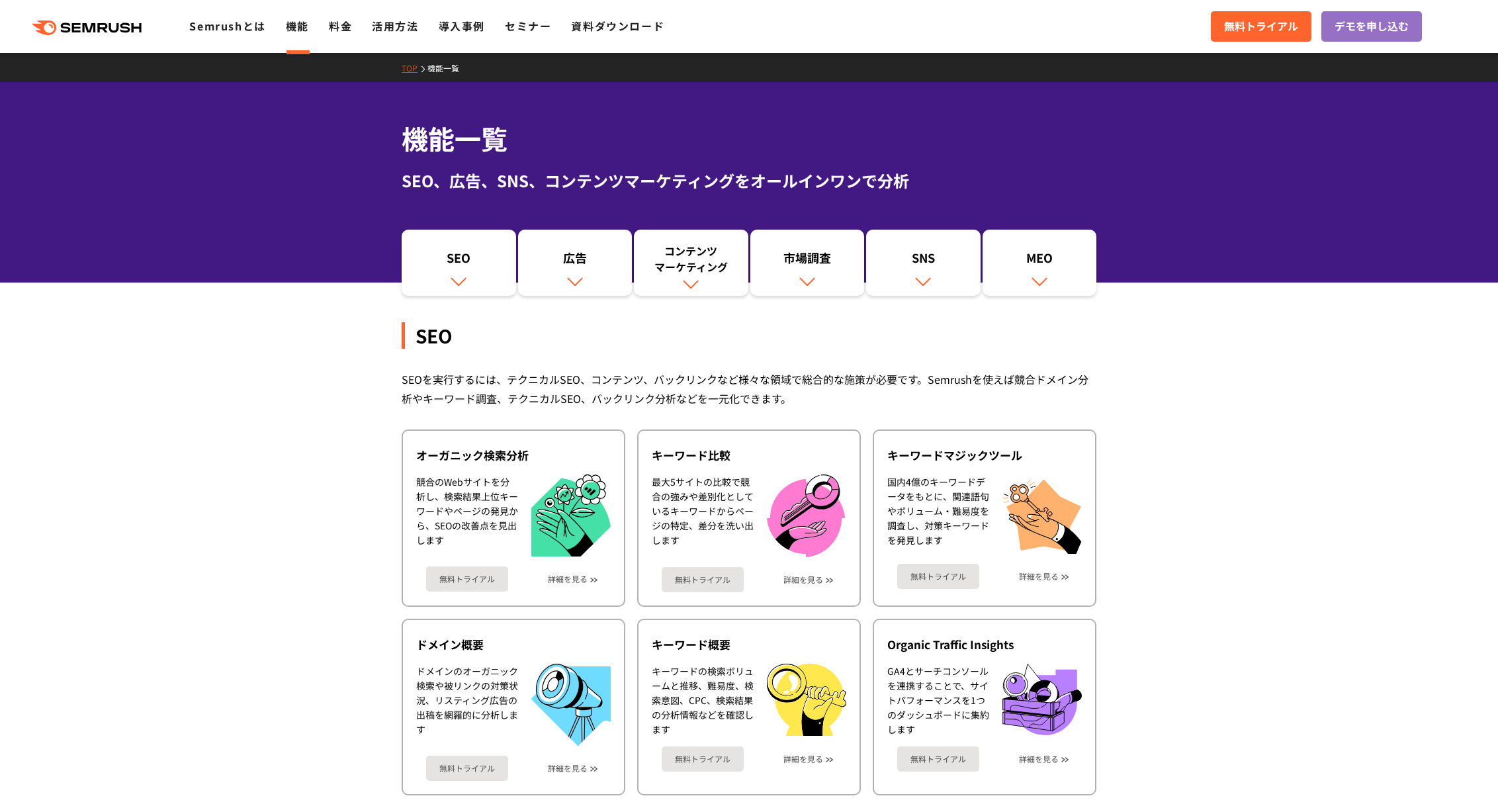
click at [890, 193] on div "機能一覧 SEO、広告、SNS、コンテンツマーケティングをオールインワンで分析" at bounding box center [749, 182] width 1498 height 200
